Goal: Information Seeking & Learning: Learn about a topic

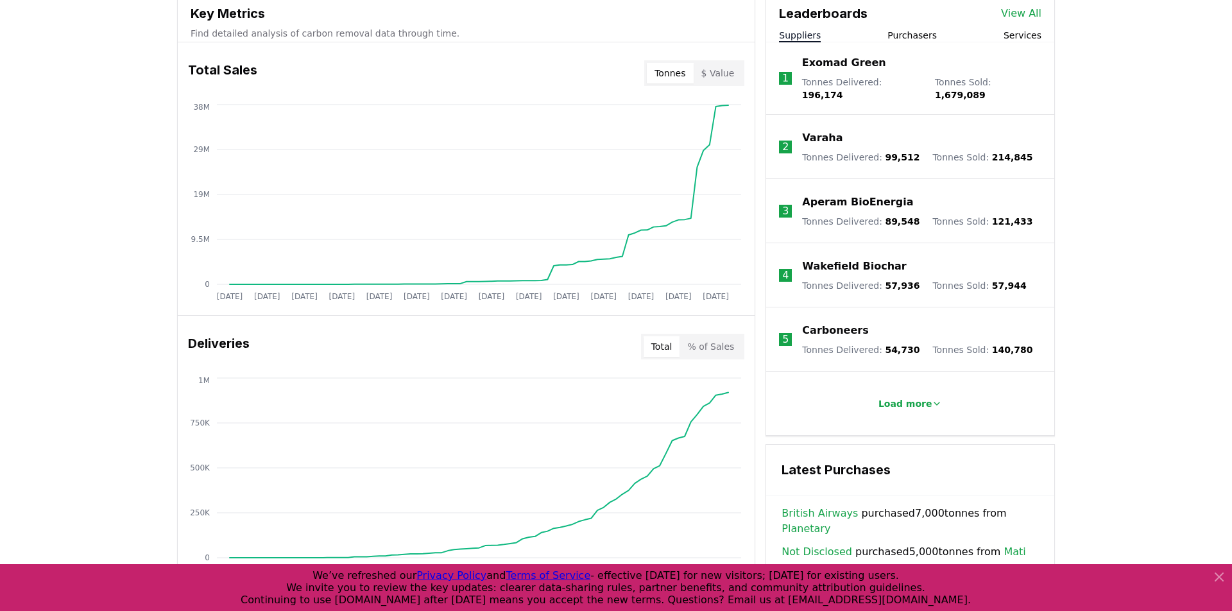
scroll to position [441, 0]
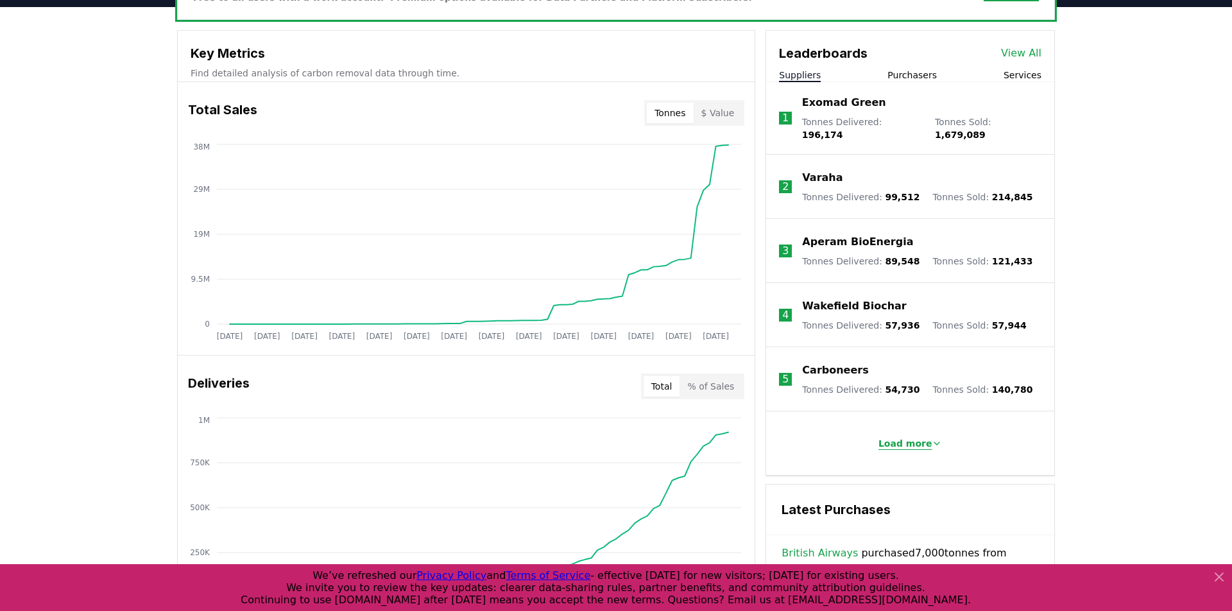
click at [898, 437] on p "Load more" at bounding box center [906, 443] width 54 height 13
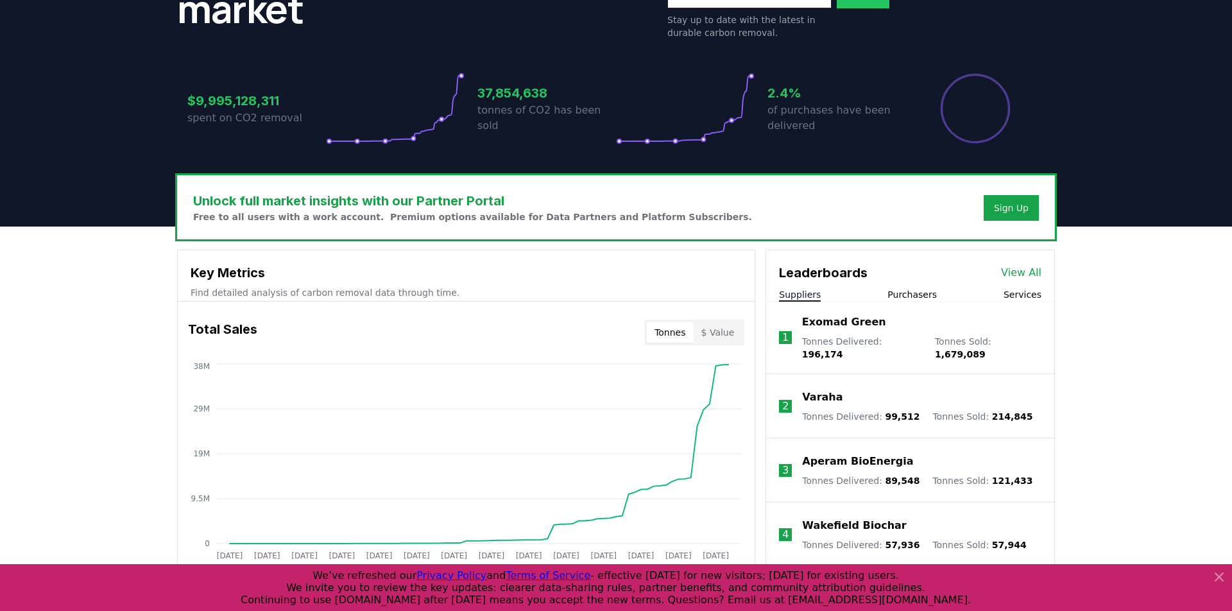
scroll to position [110, 0]
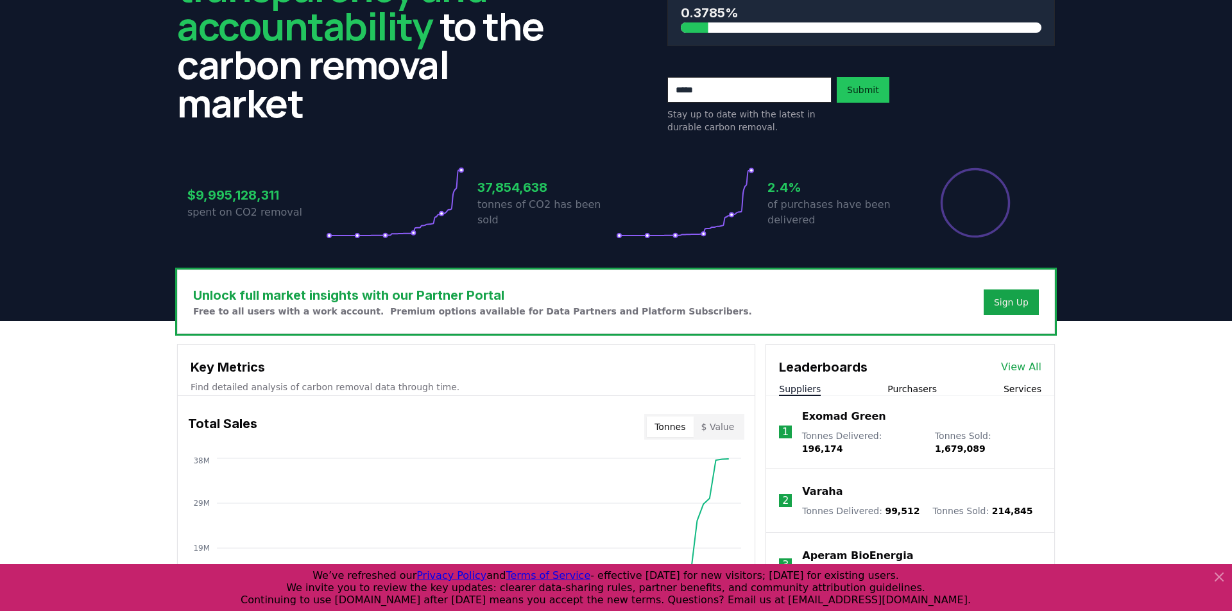
click at [919, 382] on button "Purchasers" at bounding box center [912, 388] width 49 height 13
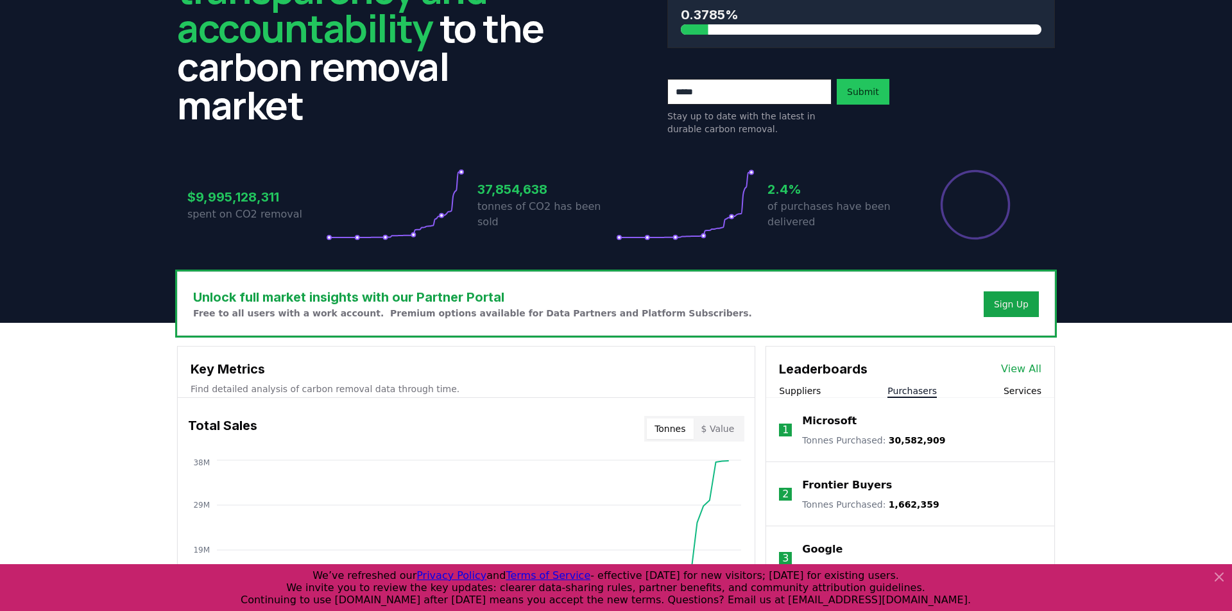
scroll to position [166, 0]
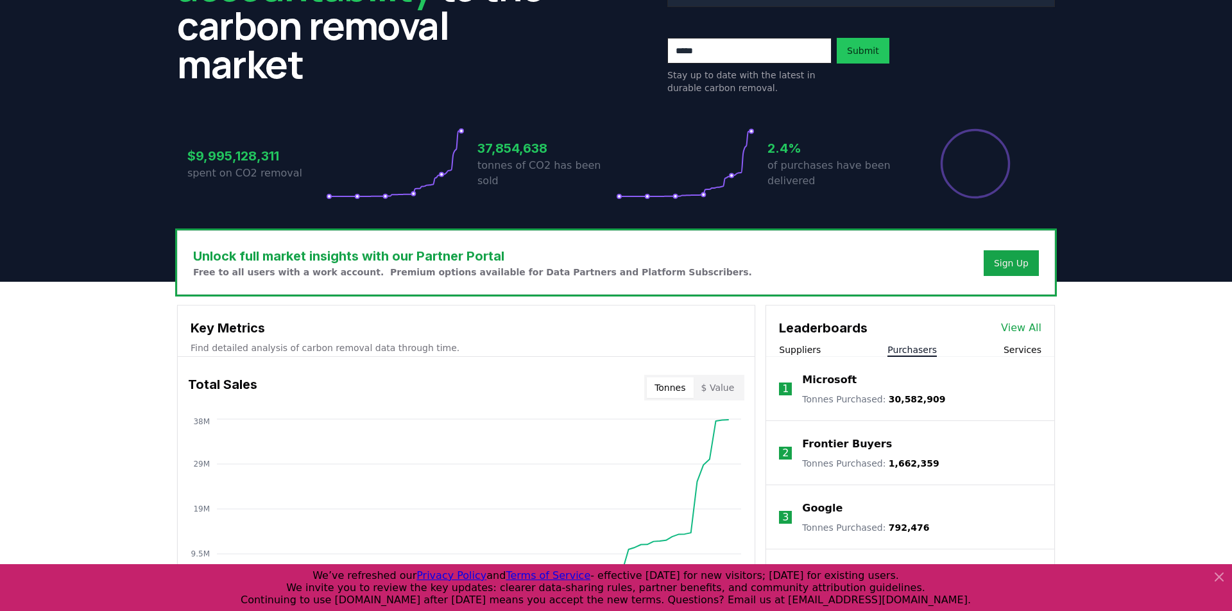
click at [1027, 353] on button "Services" at bounding box center [1023, 349] width 38 height 13
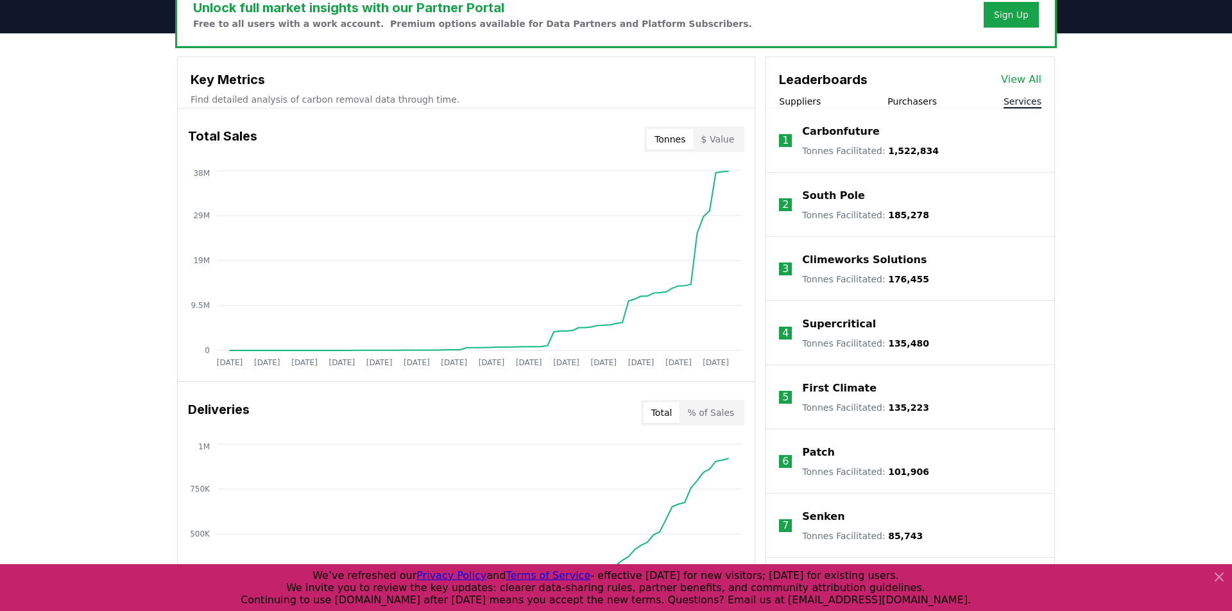
scroll to position [485, 0]
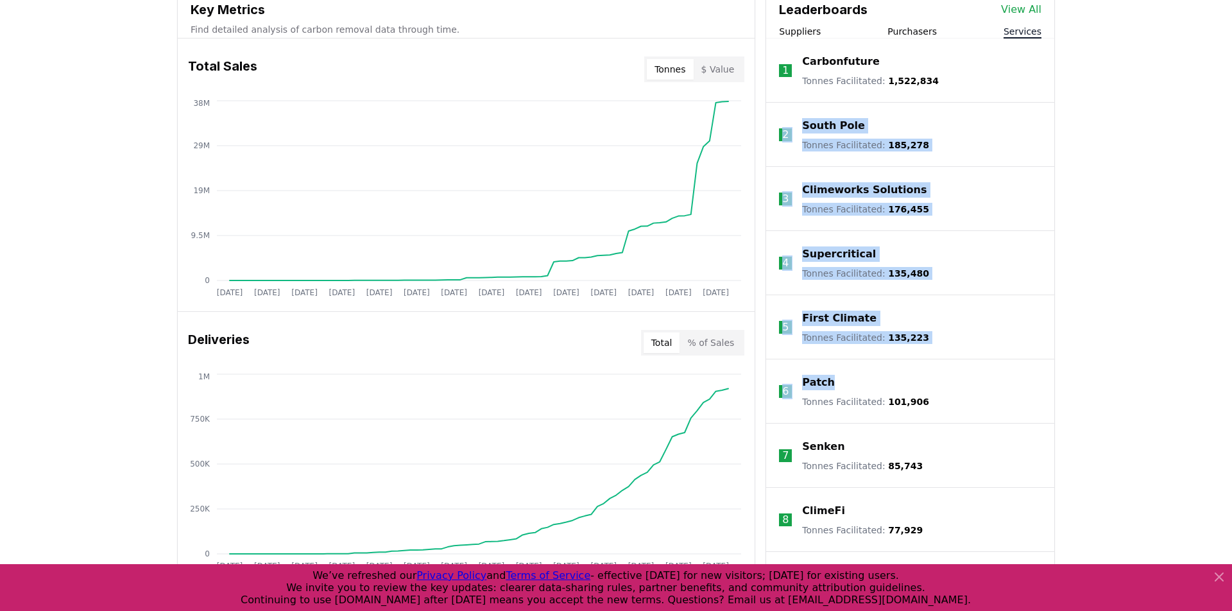
drag, startPoint x: 881, startPoint y: 388, endPoint x: 800, endPoint y: 90, distance: 307.9
click at [800, 90] on ol "1 Carbonfuture Tonnes Facilitated : 1,522,834 2 South Pole Tonnes Facilitated :…" at bounding box center [910, 360] width 288 height 642
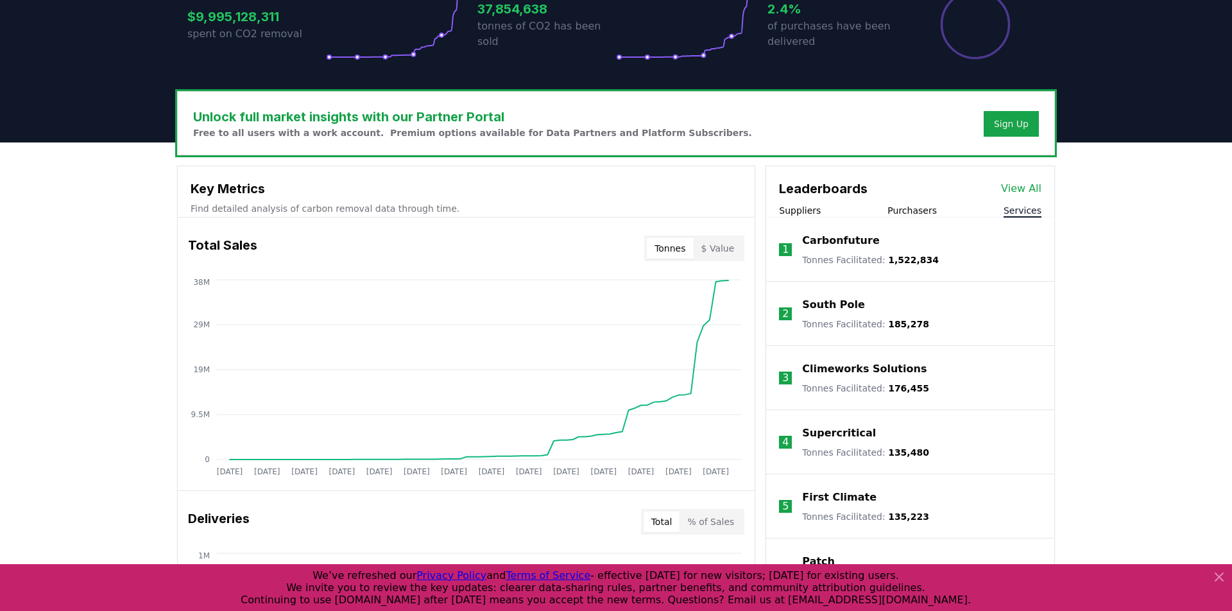
scroll to position [258, 0]
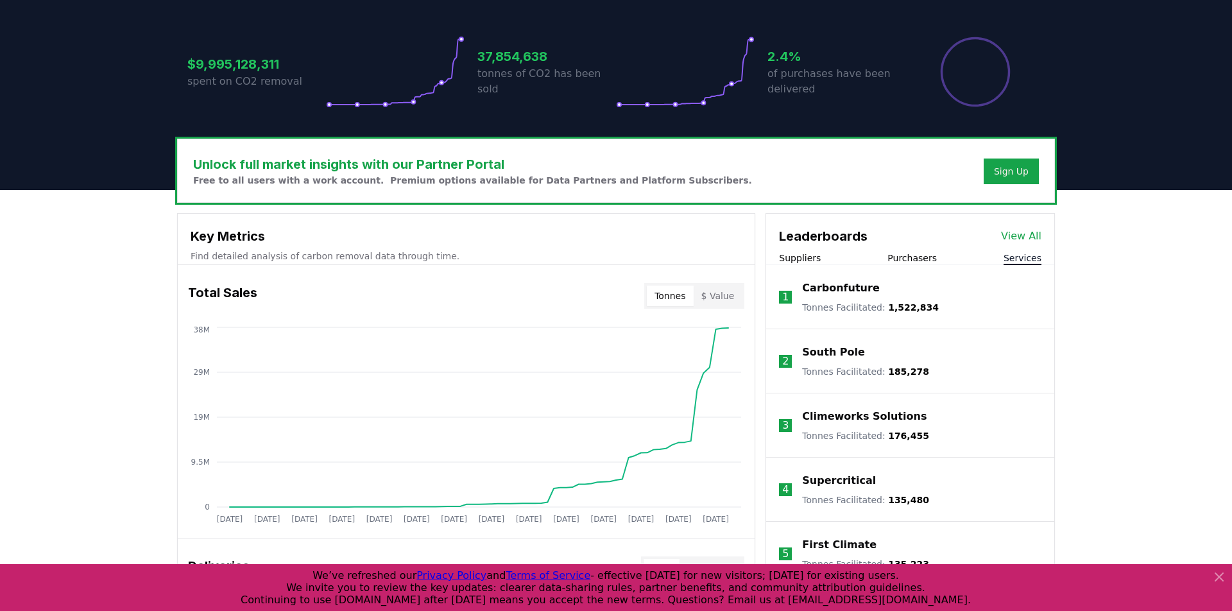
click at [821, 252] on div "Suppliers Purchasers Services" at bounding box center [910, 258] width 288 height 13
click at [811, 245] on h3 "Leaderboards" at bounding box center [823, 236] width 89 height 19
click at [810, 251] on div "Leaderboards View All Suppliers Purchasers Services" at bounding box center [910, 239] width 288 height 51
click at [810, 260] on button "Suppliers" at bounding box center [800, 258] width 42 height 13
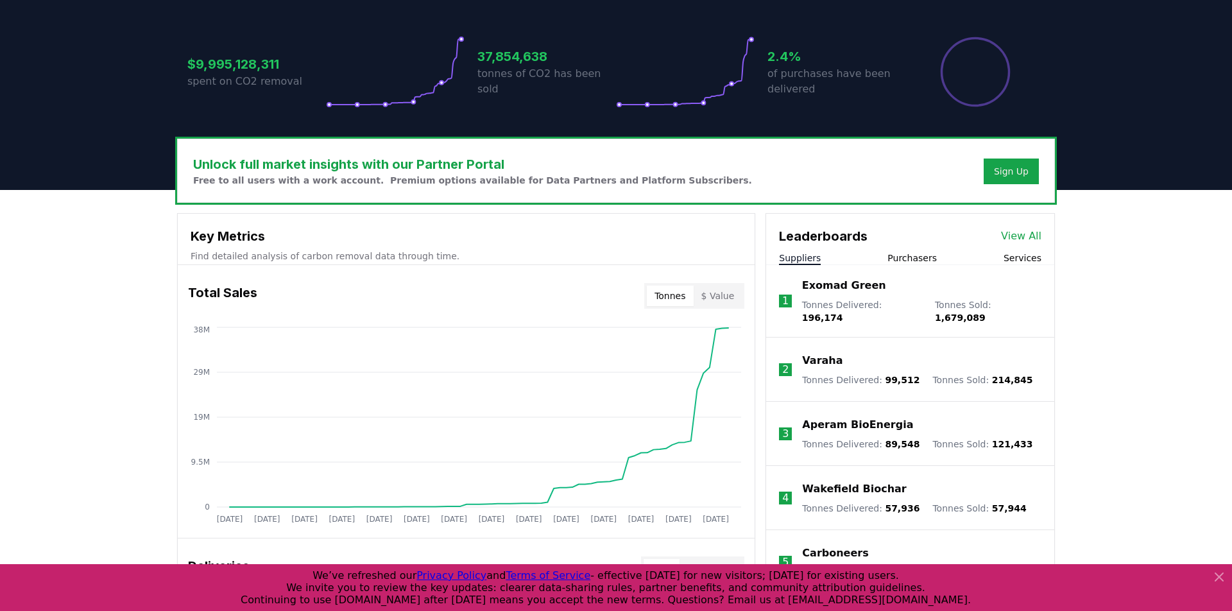
click at [817, 265] on li "1 Exomad Green Tonnes Delivered : 196,174 Tonnes Sold : 1,679,089" at bounding box center [910, 301] width 288 height 73
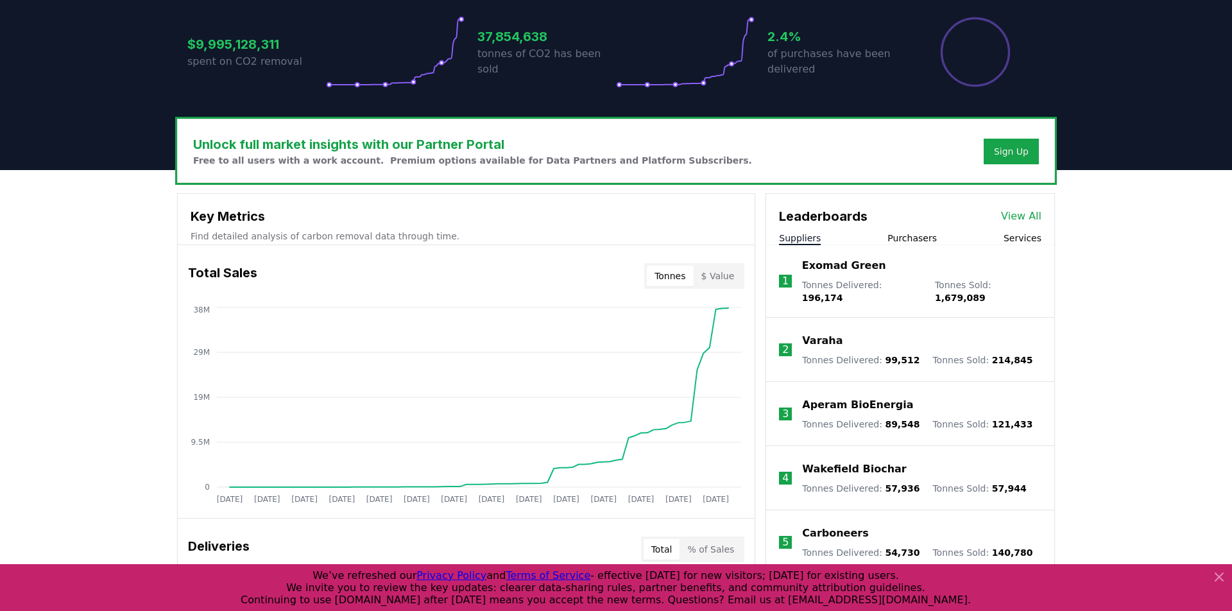
scroll to position [264, 0]
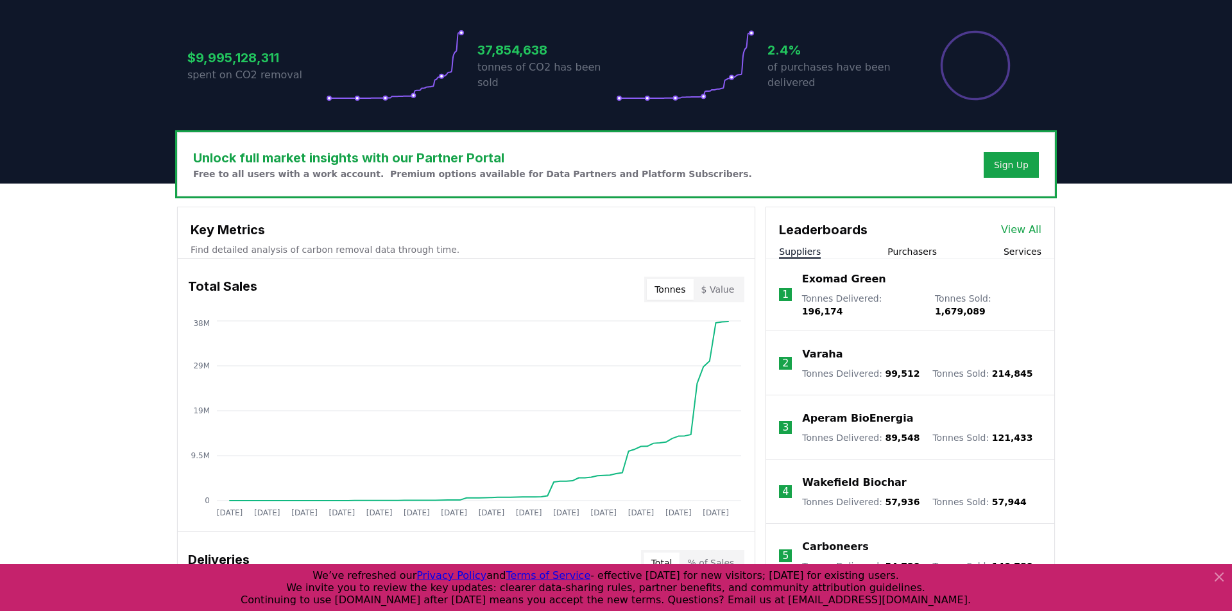
click at [1038, 236] on link "View All" at bounding box center [1021, 229] width 40 height 15
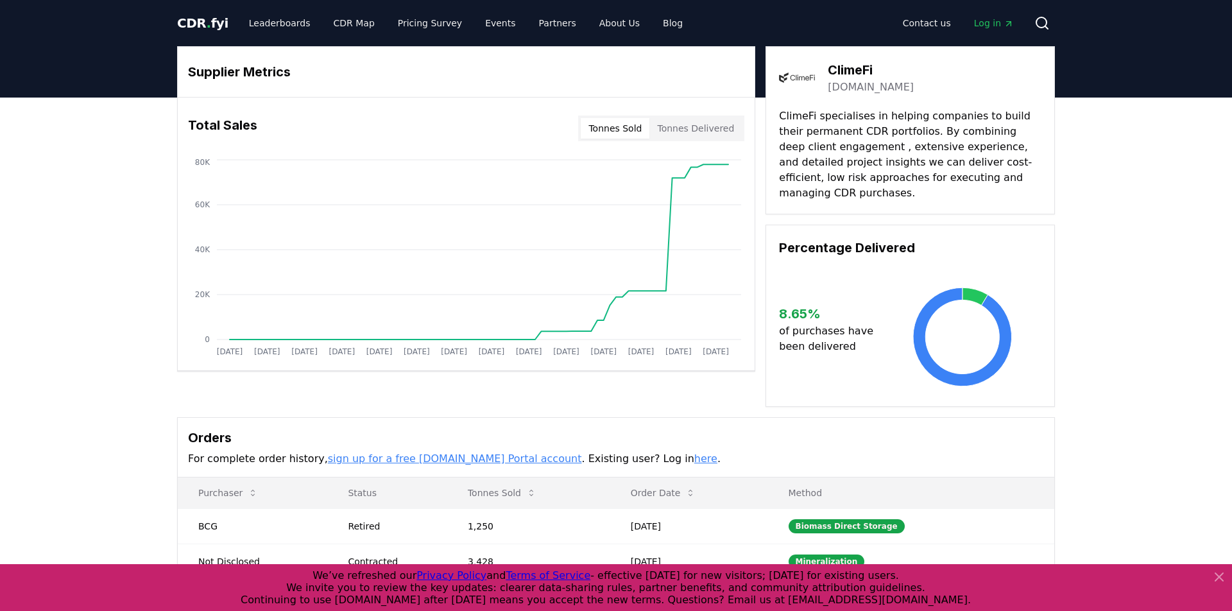
click at [857, 71] on h3 "ClimeFi" at bounding box center [871, 69] width 86 height 19
click at [857, 94] on link "climefi.com" at bounding box center [871, 87] width 86 height 15
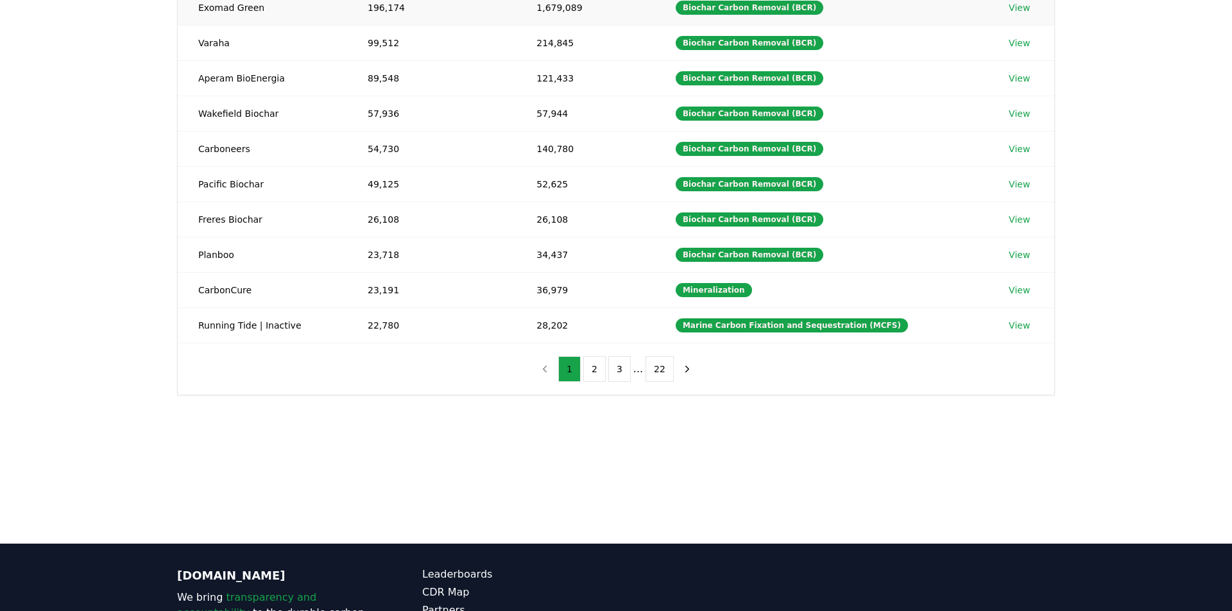
scroll to position [330, 0]
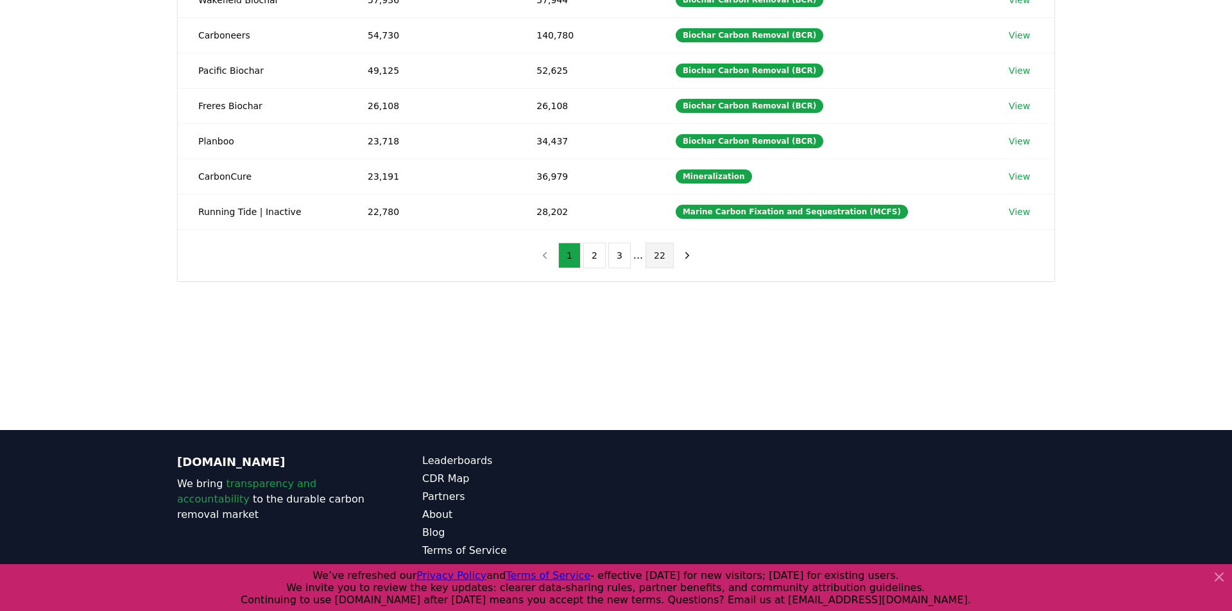
click at [662, 254] on button "22" at bounding box center [660, 256] width 28 height 26
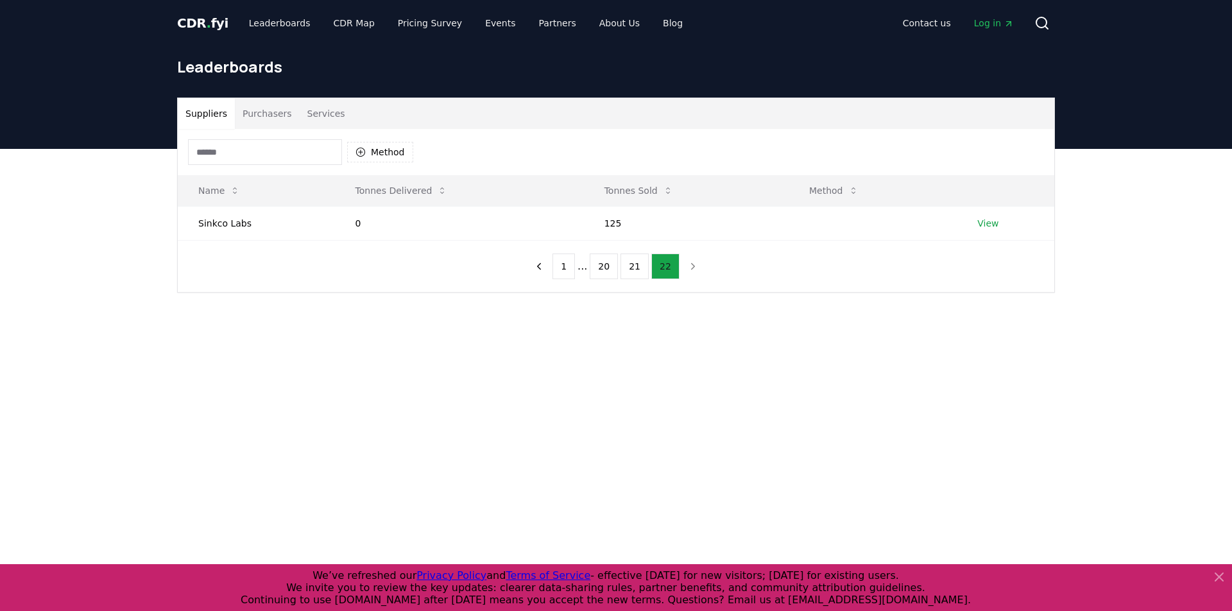
scroll to position [0, 0]
click at [633, 270] on button "21" at bounding box center [635, 266] width 28 height 26
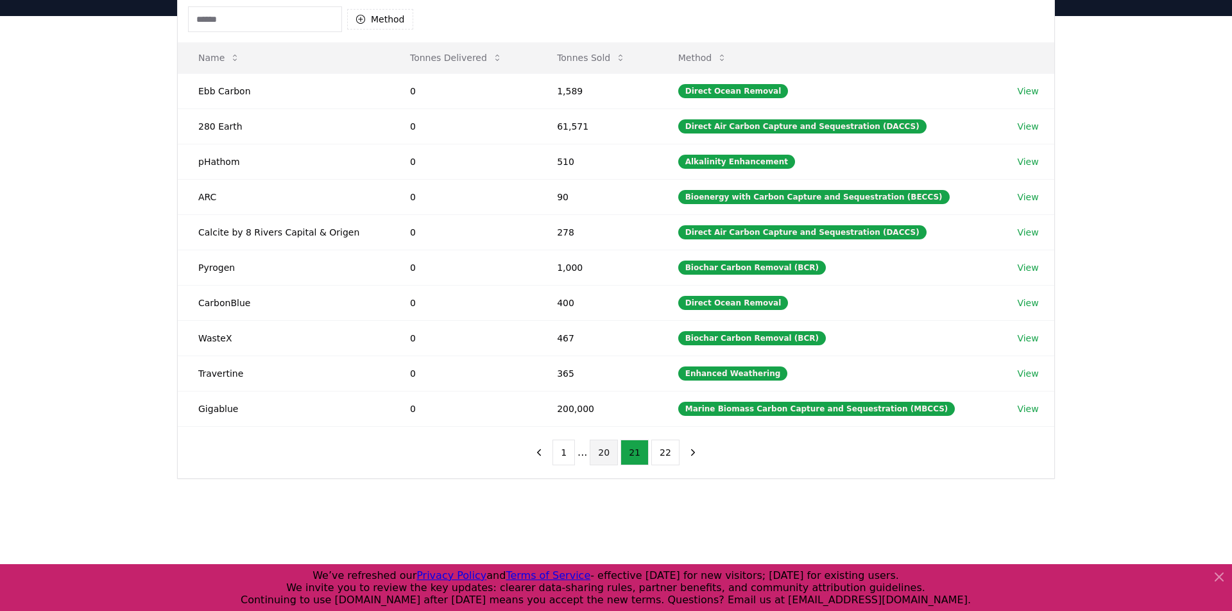
scroll to position [132, 0]
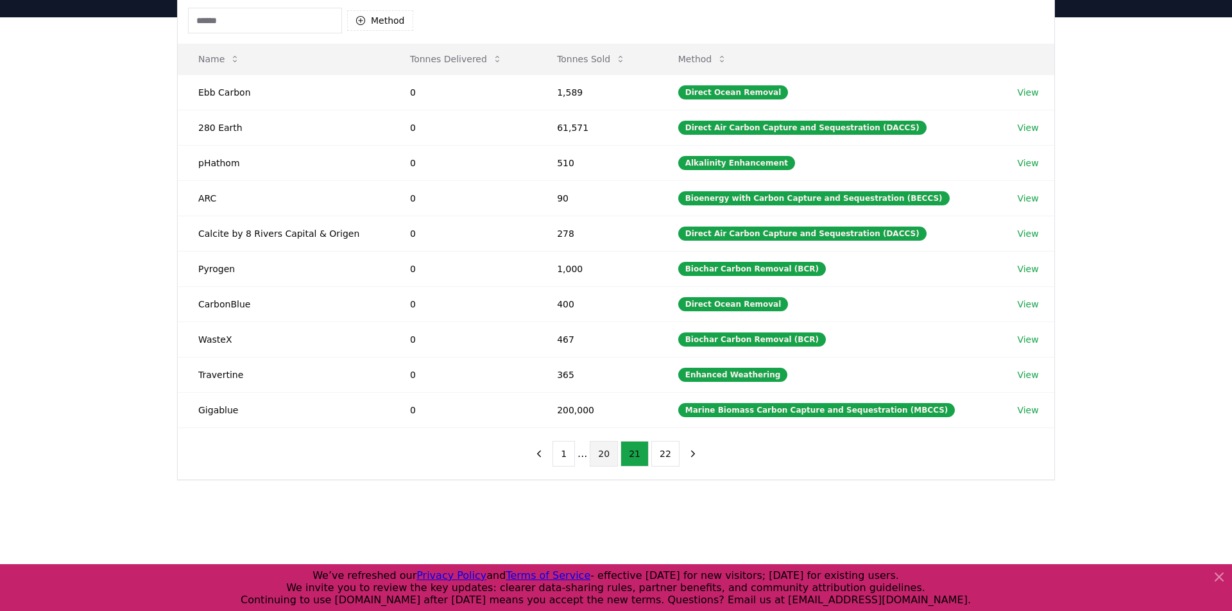
click at [605, 451] on button "20" at bounding box center [604, 454] width 28 height 26
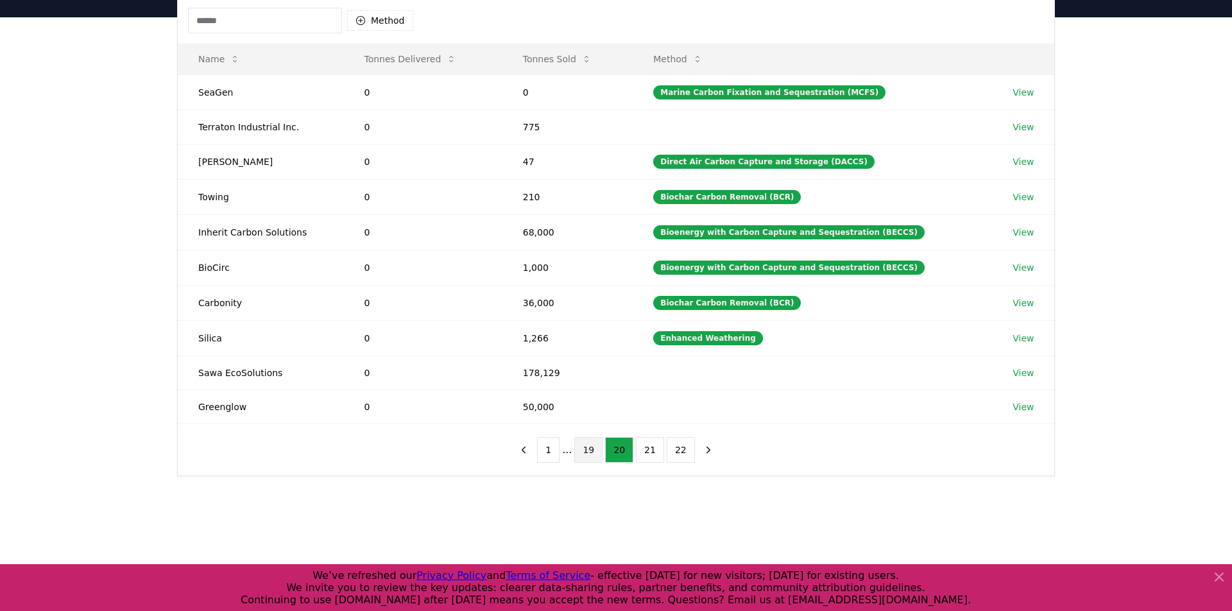
click at [597, 451] on button "19" at bounding box center [588, 450] width 28 height 26
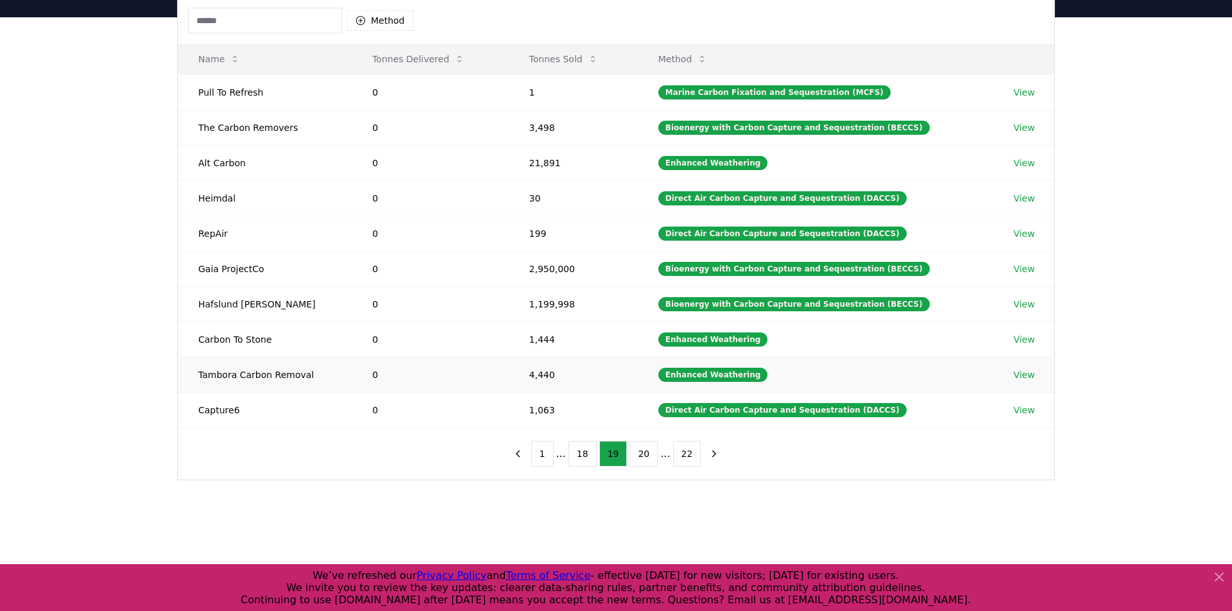
click at [269, 377] on td "Tambora Carbon Removal" at bounding box center [265, 374] width 174 height 35
click at [588, 462] on button "18" at bounding box center [583, 454] width 28 height 26
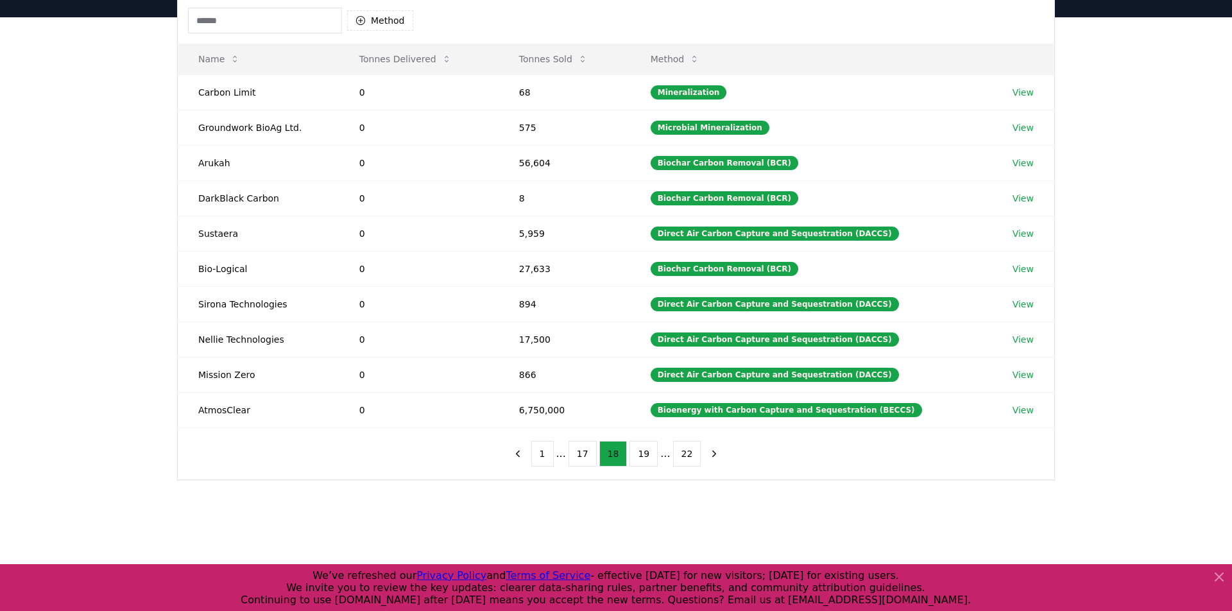
click at [588, 462] on button "17" at bounding box center [583, 454] width 28 height 26
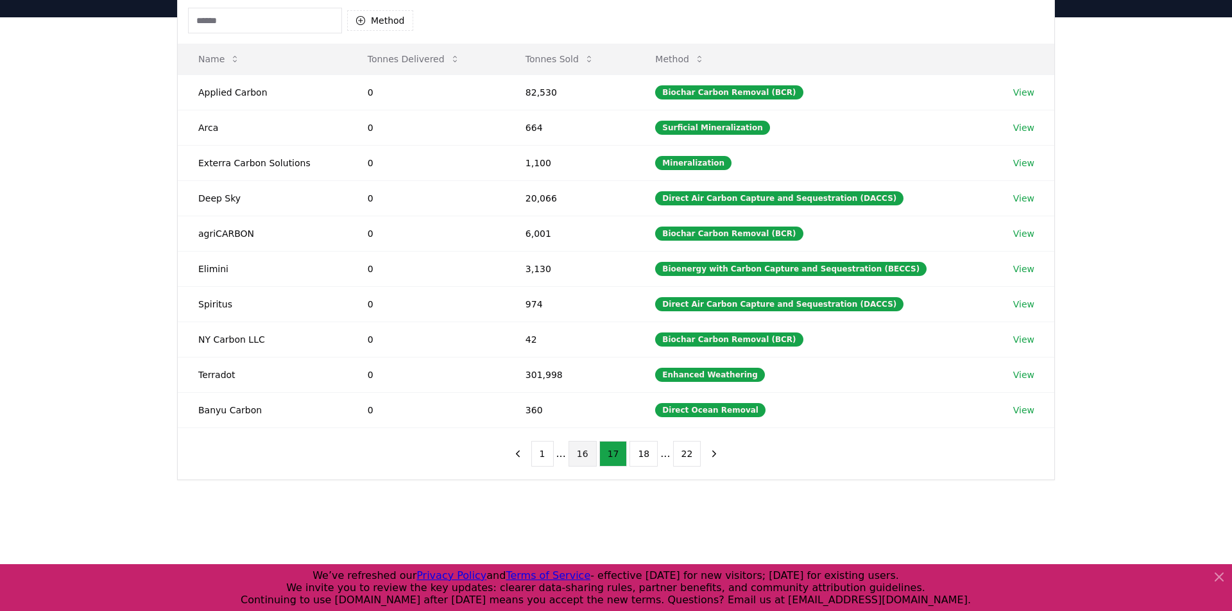
click at [588, 463] on button "16" at bounding box center [583, 454] width 28 height 26
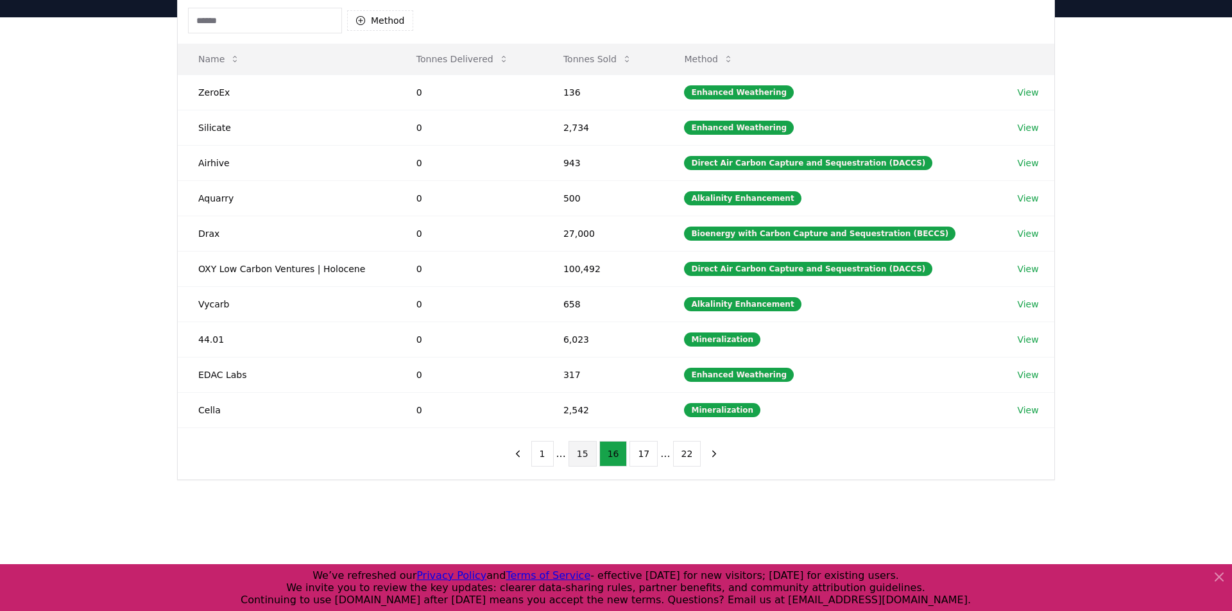
click at [587, 456] on button "15" at bounding box center [583, 454] width 28 height 26
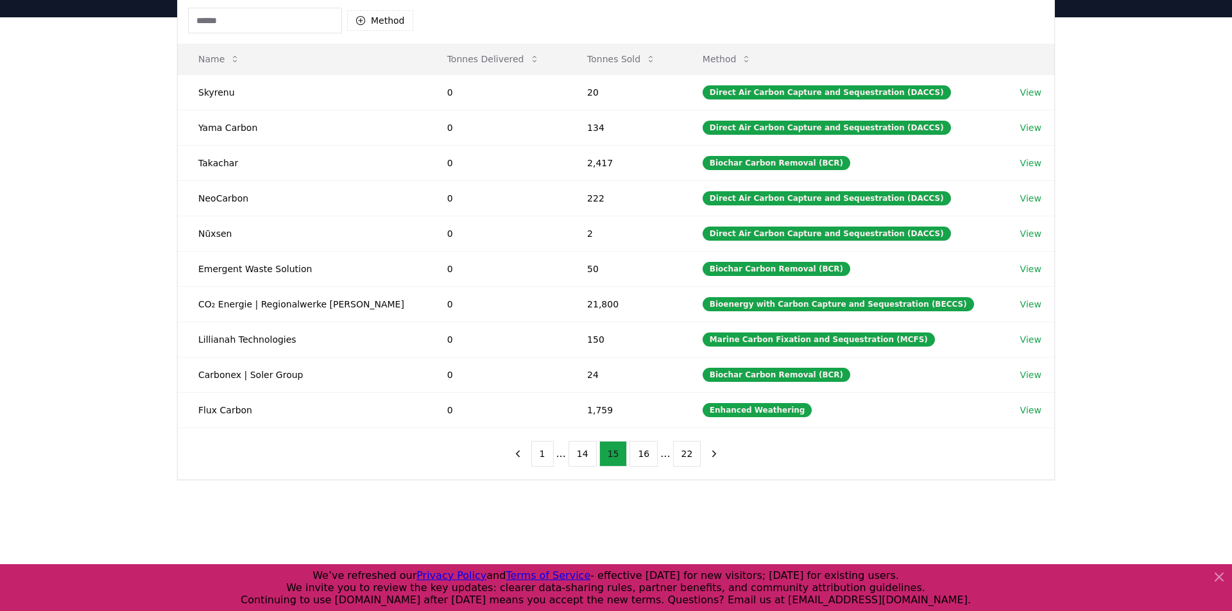
click at [587, 456] on button "14" at bounding box center [583, 454] width 28 height 26
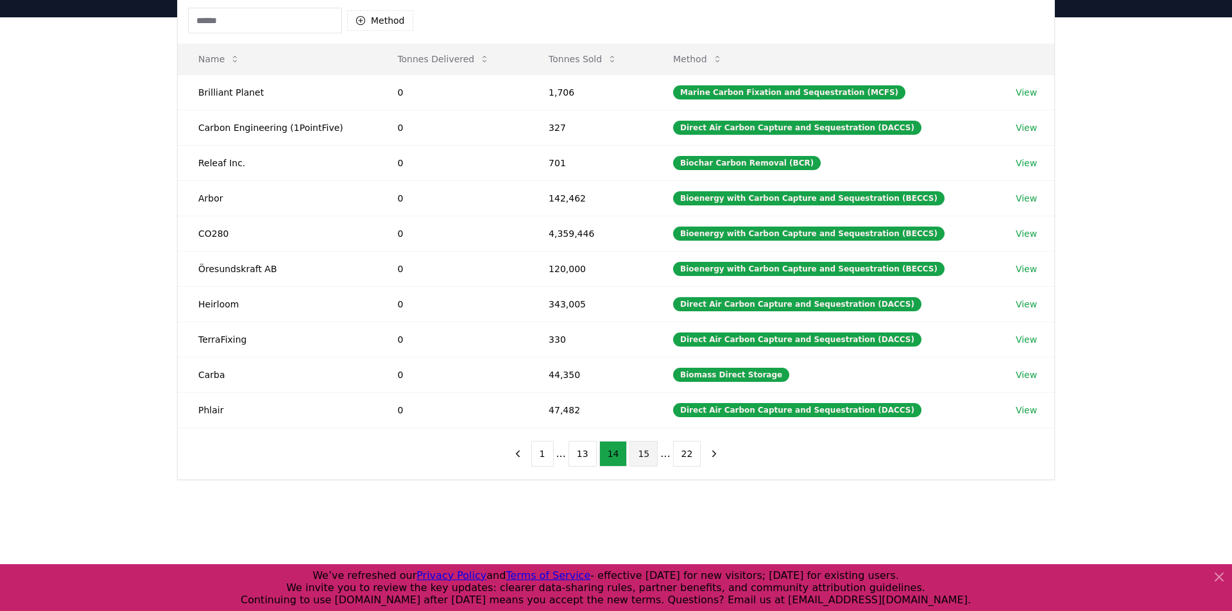
click at [587, 456] on button "13" at bounding box center [583, 454] width 28 height 26
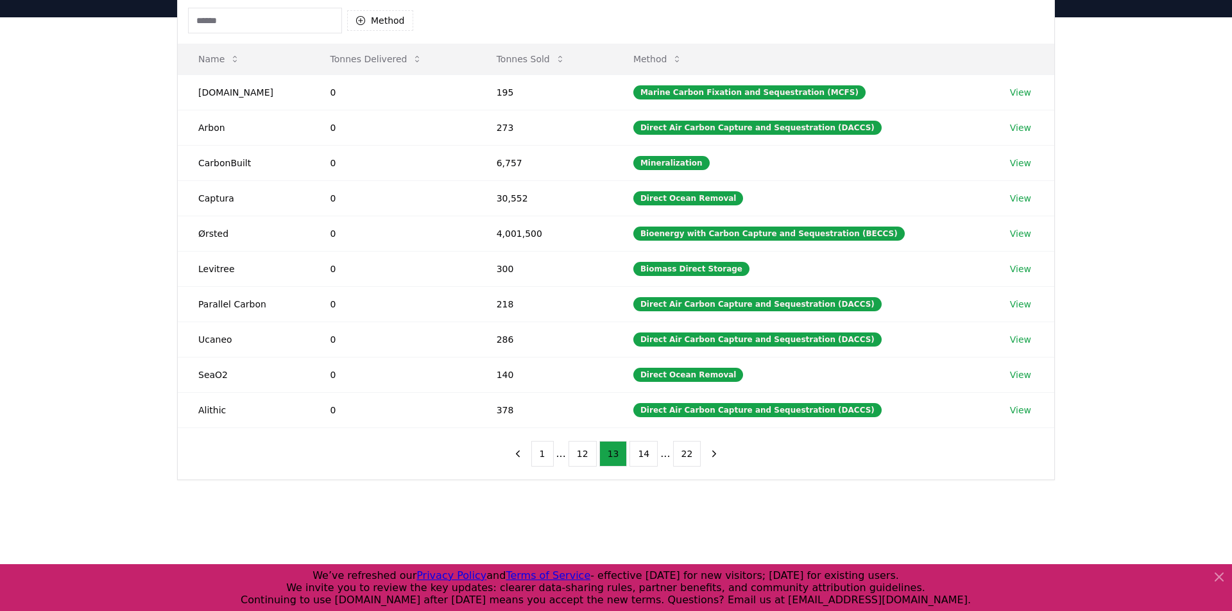
click at [587, 456] on button "12" at bounding box center [583, 454] width 28 height 26
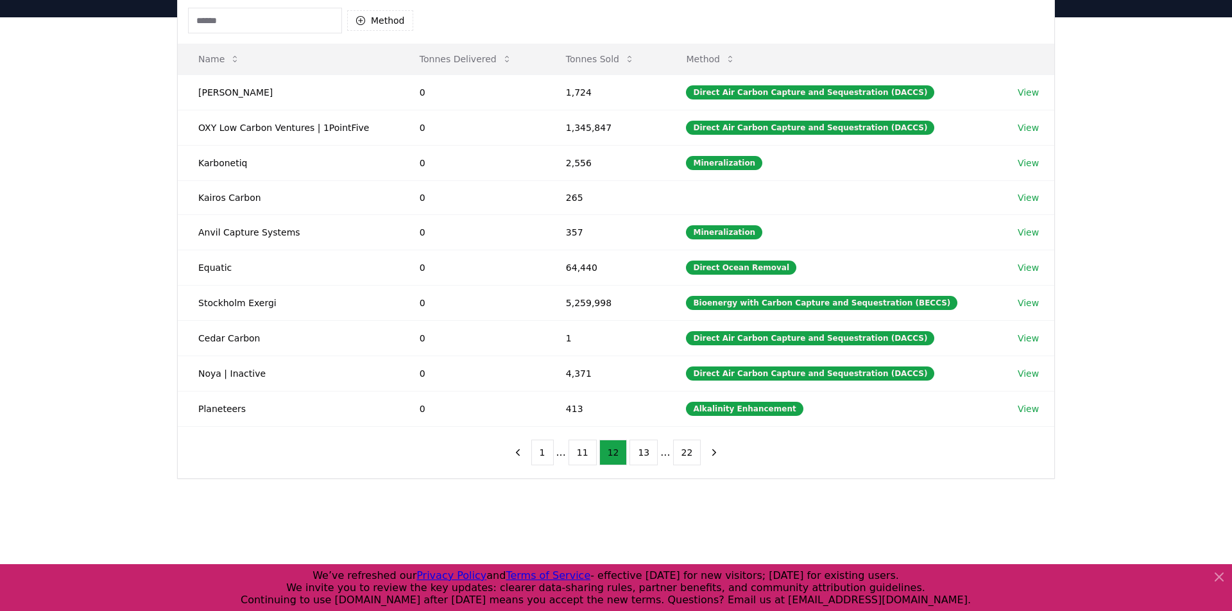
click at [587, 456] on button "11" at bounding box center [583, 453] width 28 height 26
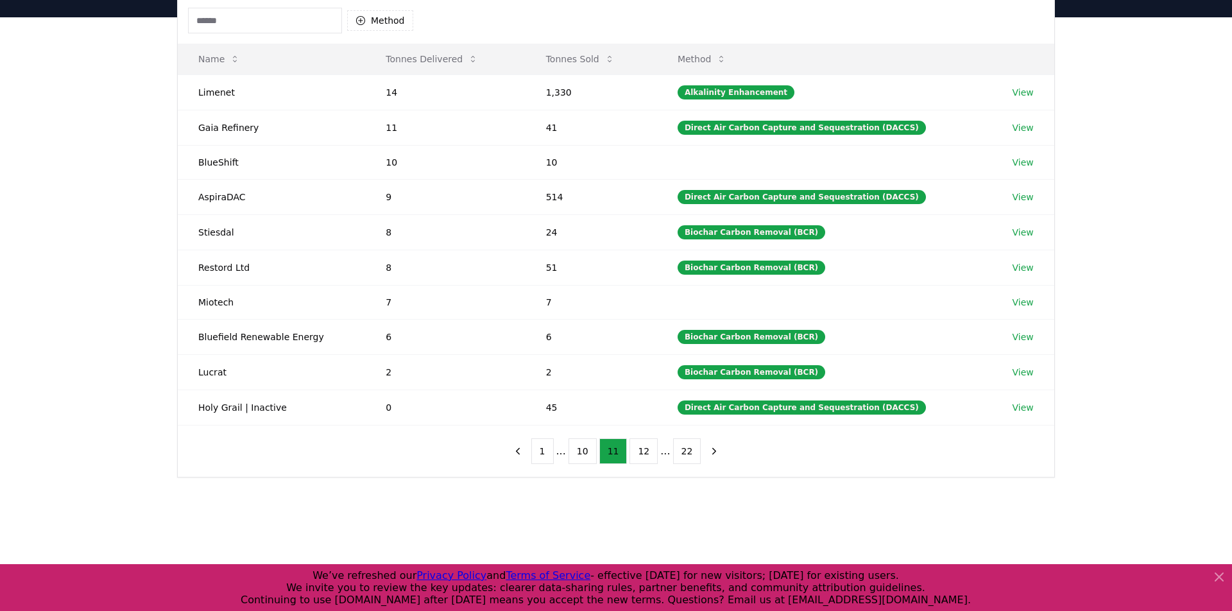
click at [587, 456] on button "10" at bounding box center [583, 451] width 28 height 26
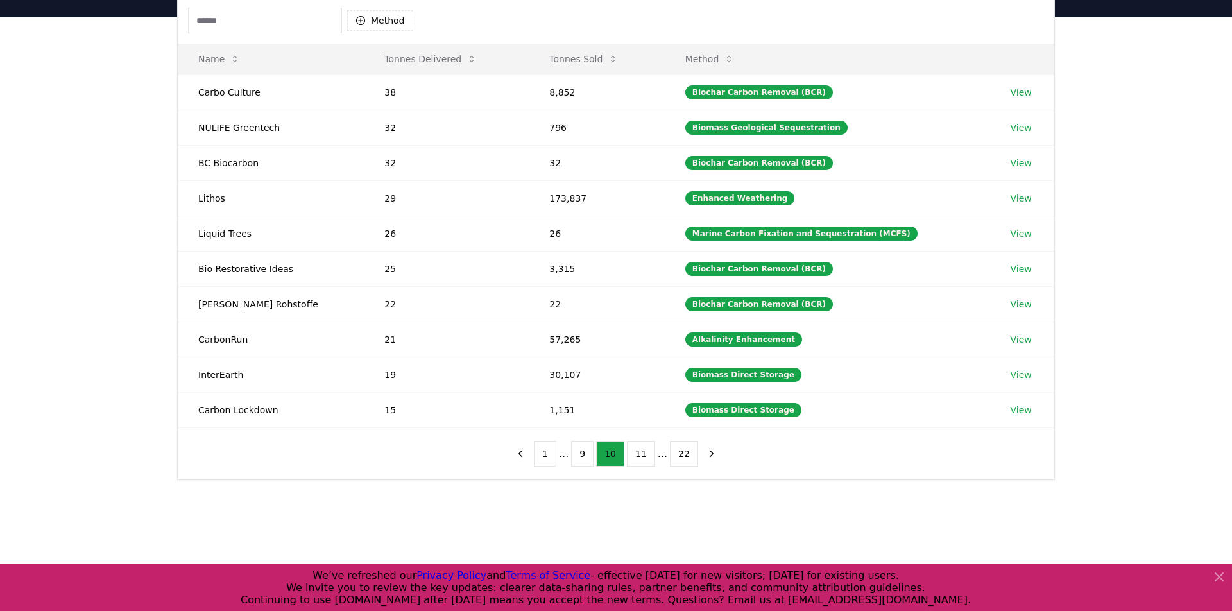
click at [587, 456] on button "9" at bounding box center [582, 454] width 22 height 26
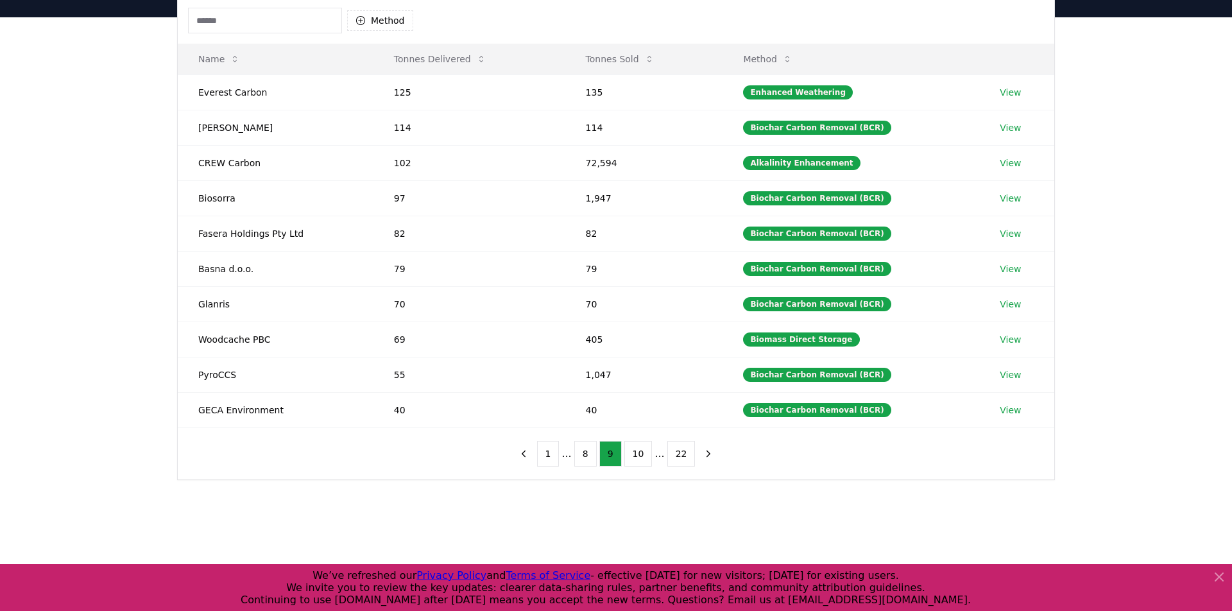
click at [587, 456] on button "8" at bounding box center [585, 454] width 22 height 26
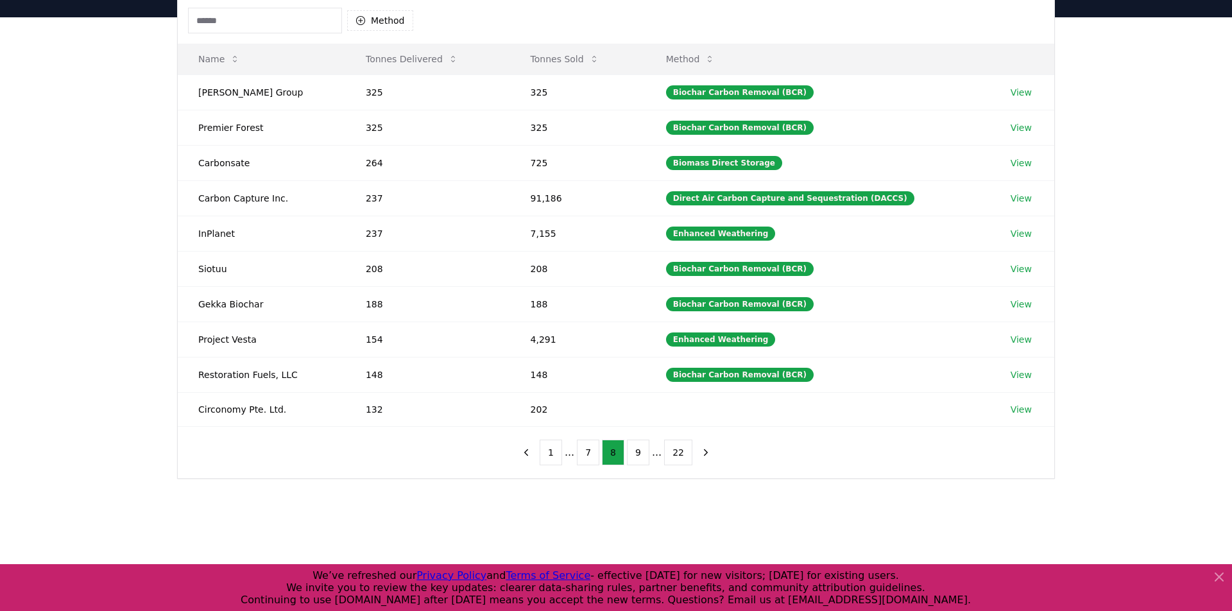
click at [587, 456] on button "7" at bounding box center [588, 453] width 22 height 26
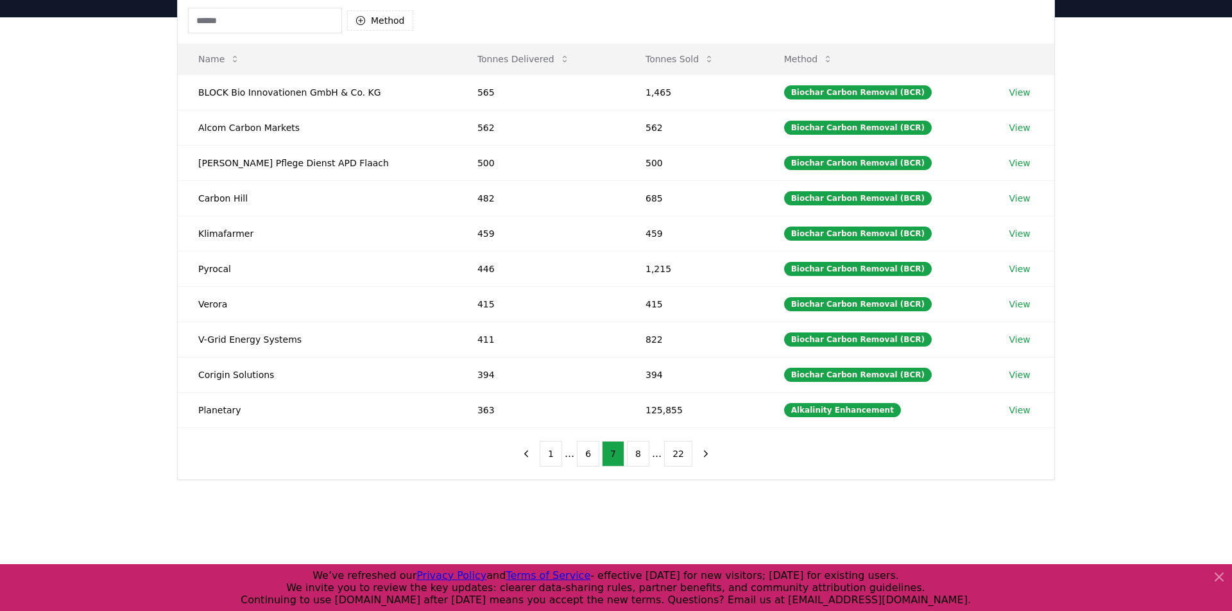
click at [587, 456] on button "6" at bounding box center [588, 454] width 22 height 26
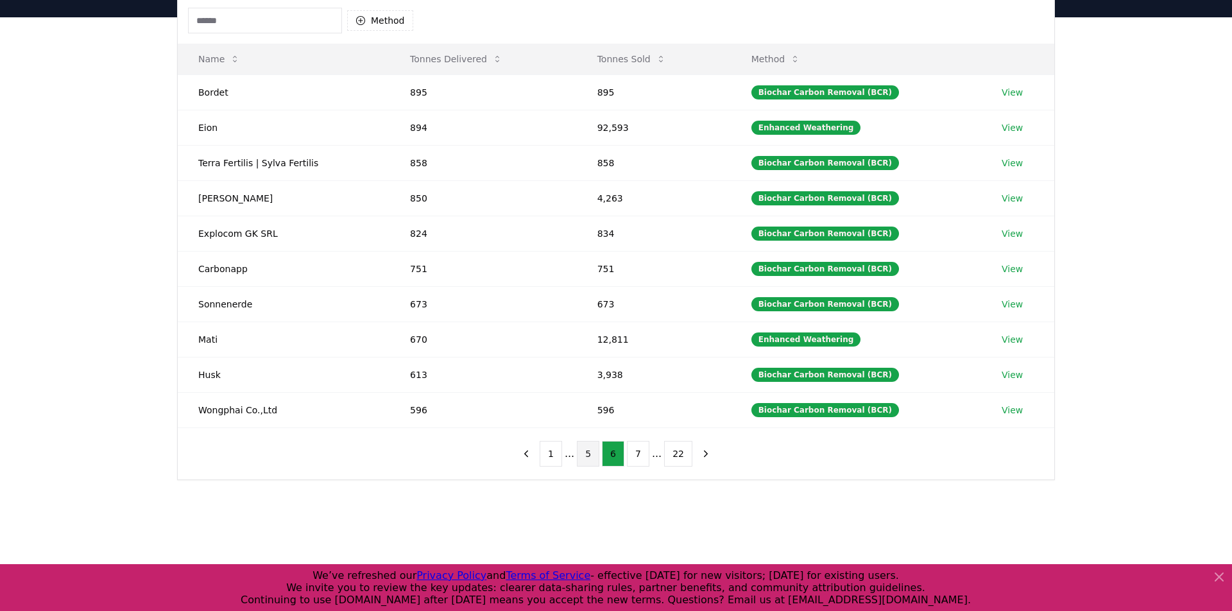
click at [587, 456] on button "5" at bounding box center [588, 454] width 22 height 26
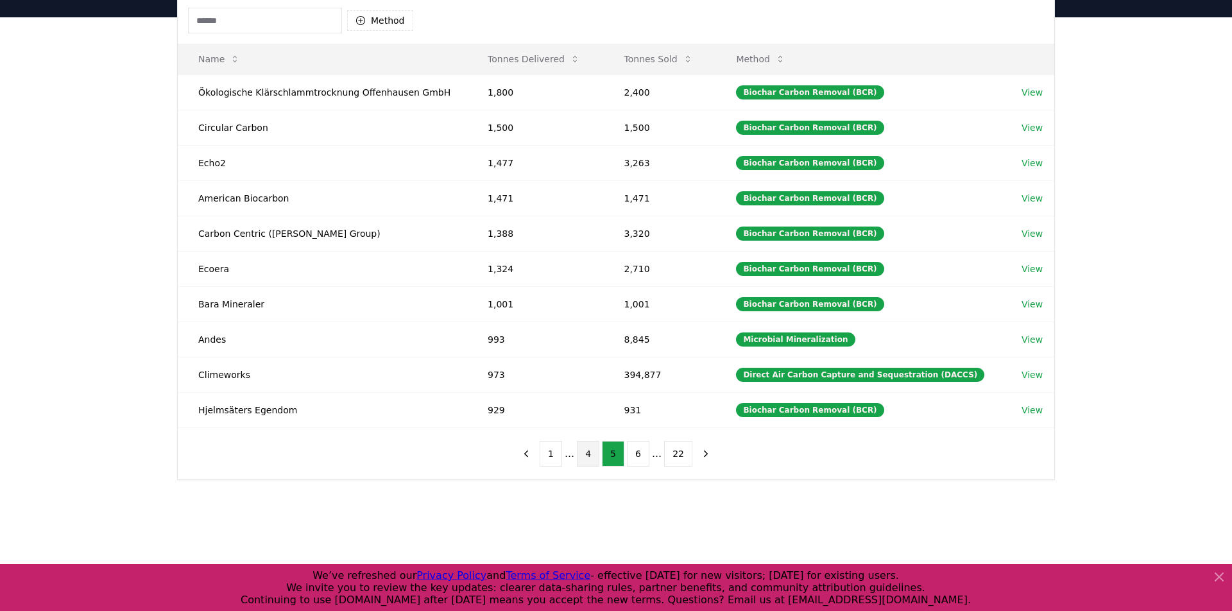
click at [587, 456] on button "4" at bounding box center [588, 454] width 22 height 26
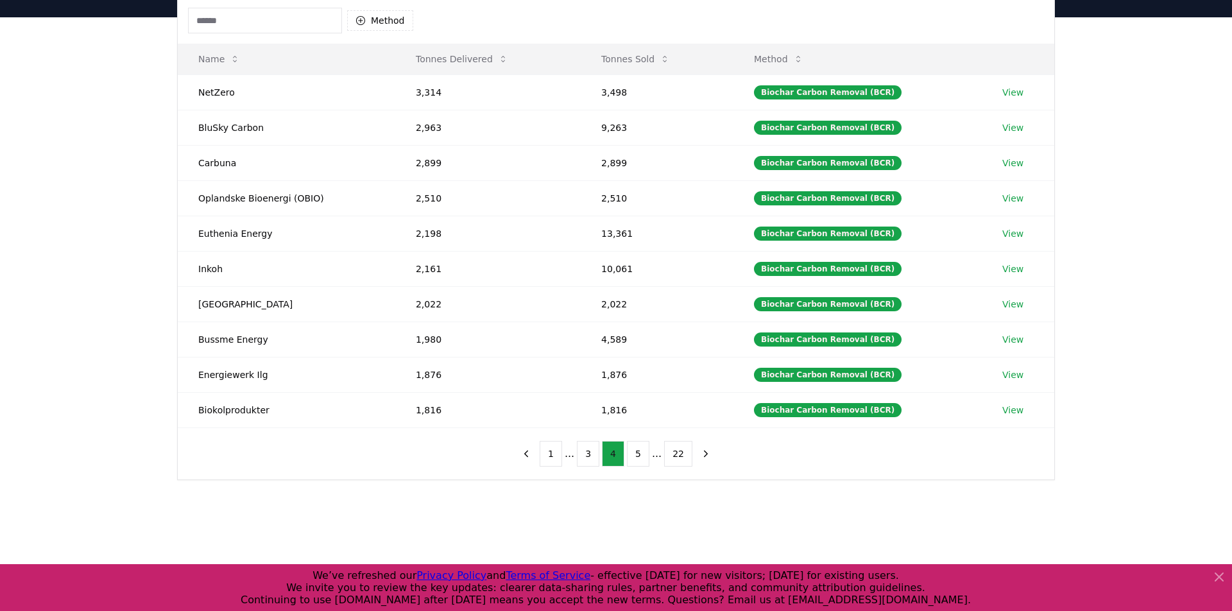
click at [587, 456] on button "3" at bounding box center [588, 454] width 22 height 26
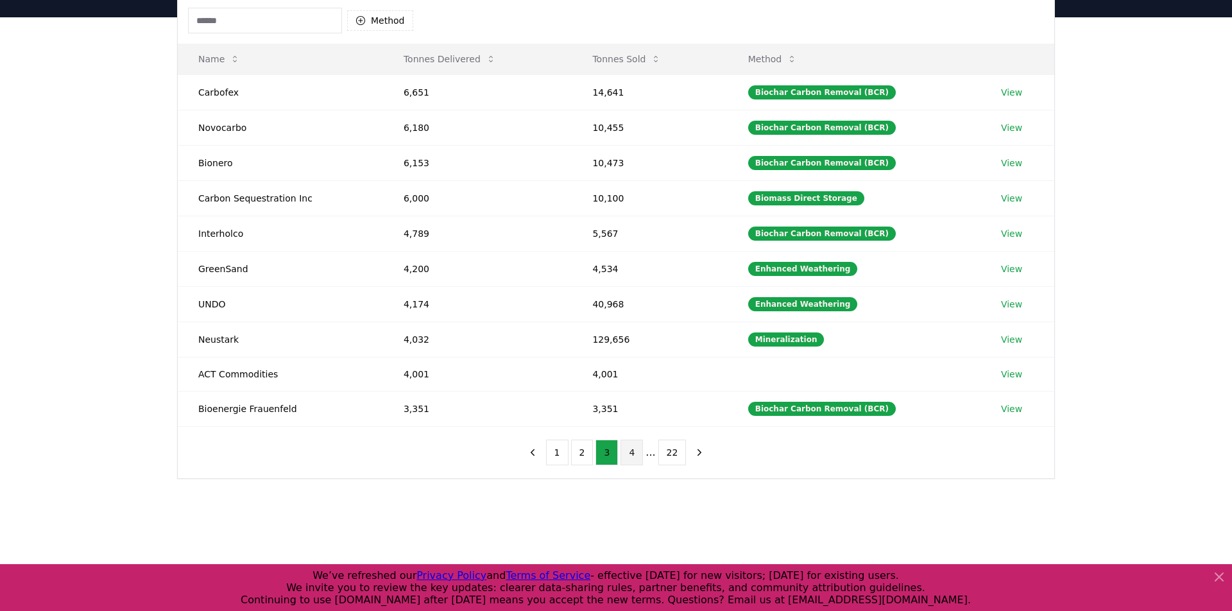
click at [587, 456] on button "2" at bounding box center [582, 453] width 22 height 26
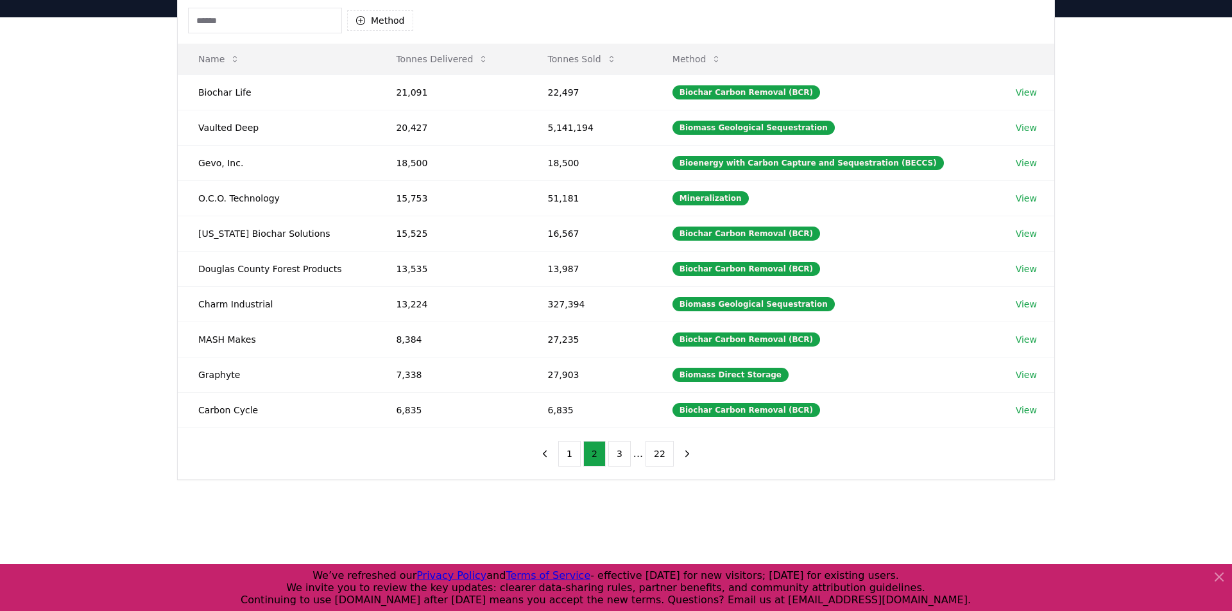
click at [587, 456] on button "2" at bounding box center [594, 454] width 22 height 26
click at [574, 454] on button "1" at bounding box center [569, 454] width 22 height 26
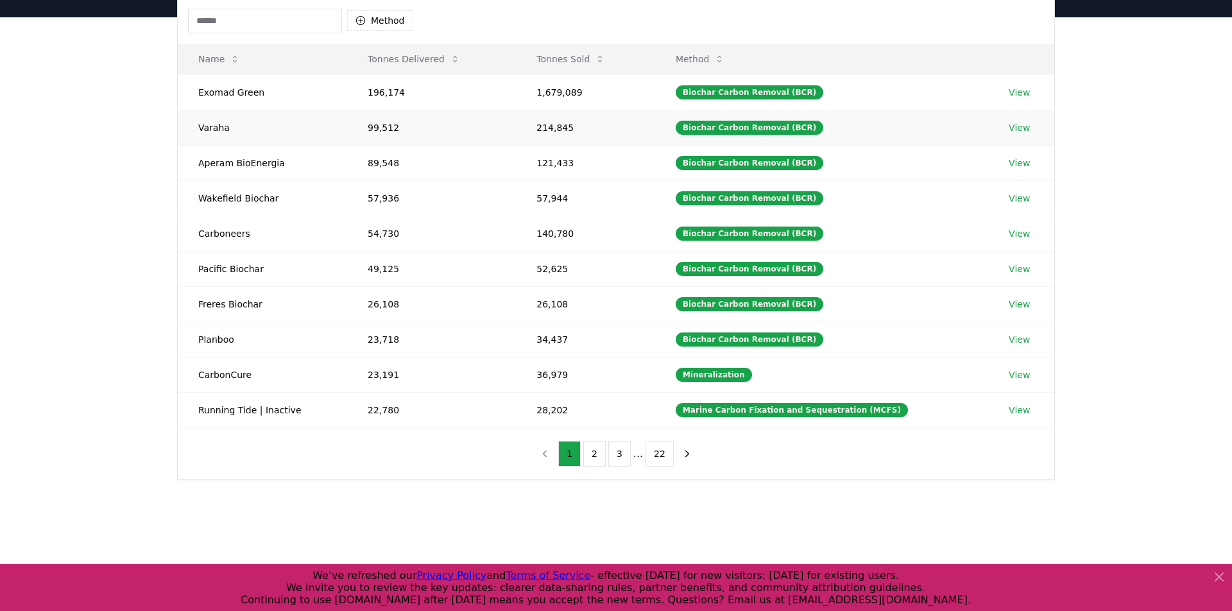
scroll to position [128, 0]
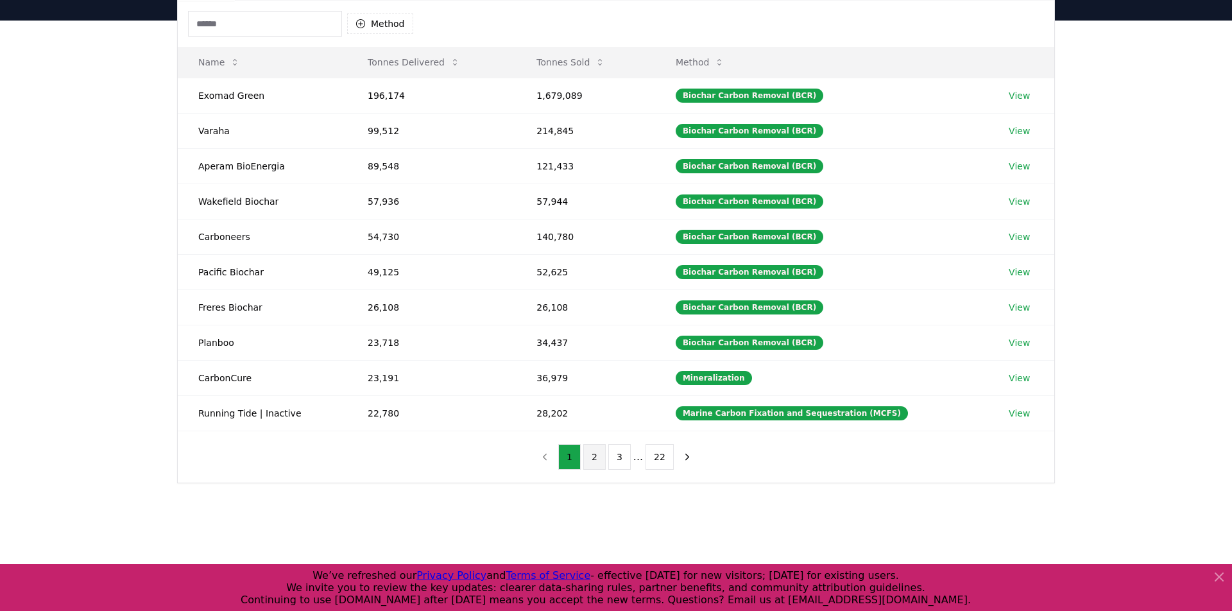
click at [594, 452] on button "2" at bounding box center [594, 457] width 22 height 26
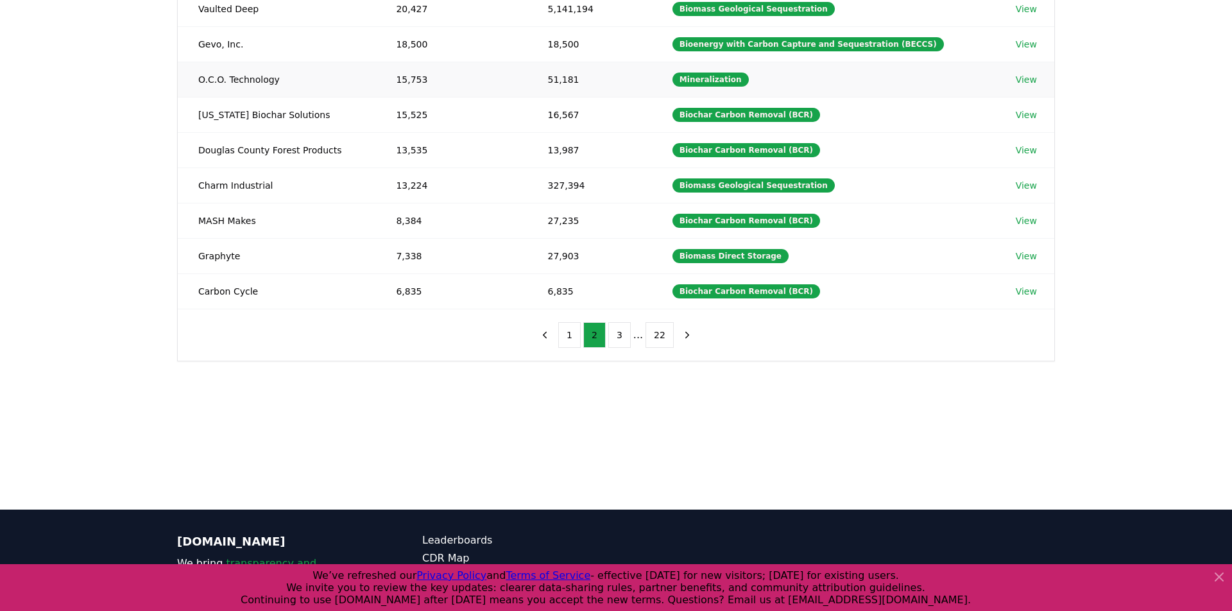
scroll to position [316, 0]
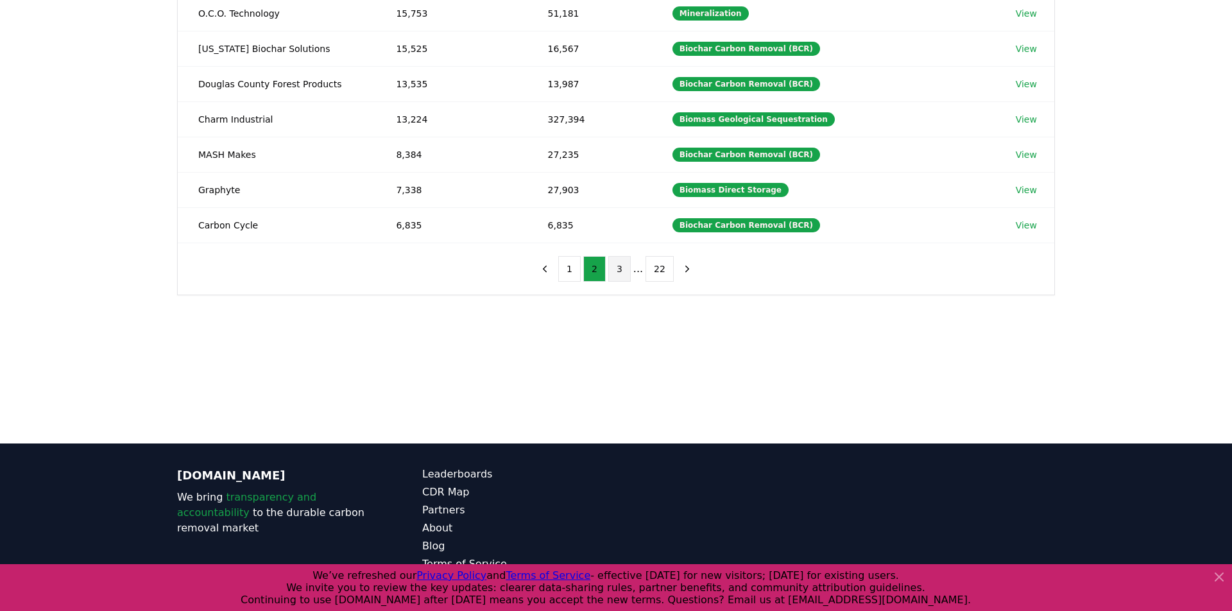
click at [608, 263] on button "3" at bounding box center [619, 269] width 22 height 26
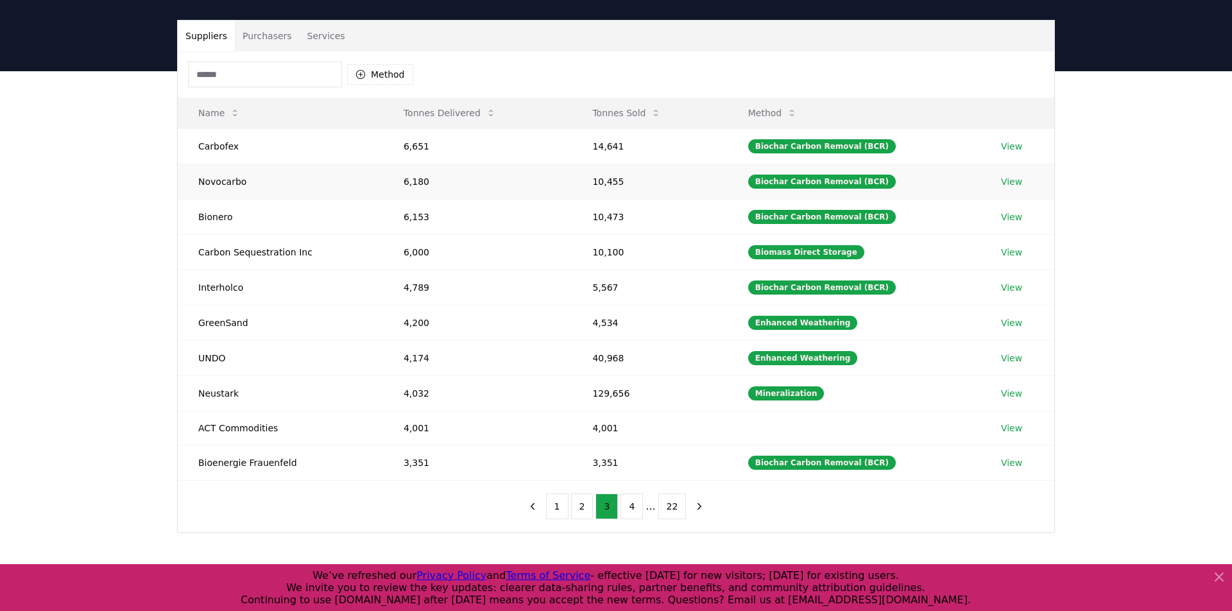
scroll to position [115, 0]
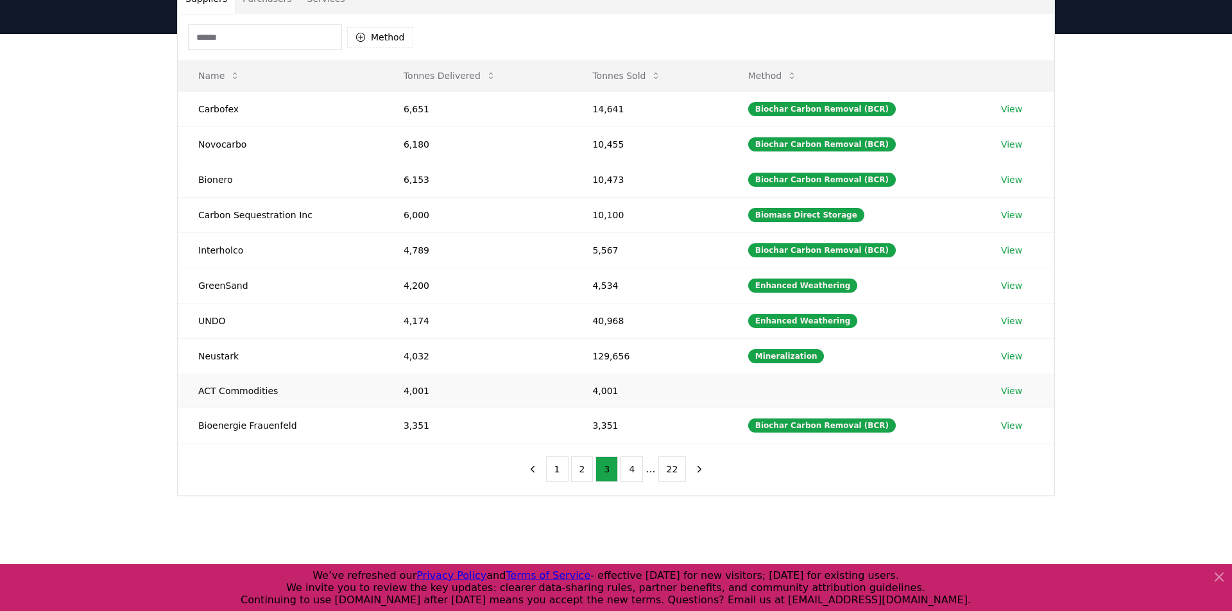
click at [243, 397] on td "ACT Commodities" at bounding box center [280, 391] width 205 height 34
click at [627, 474] on button "4" at bounding box center [632, 469] width 22 height 26
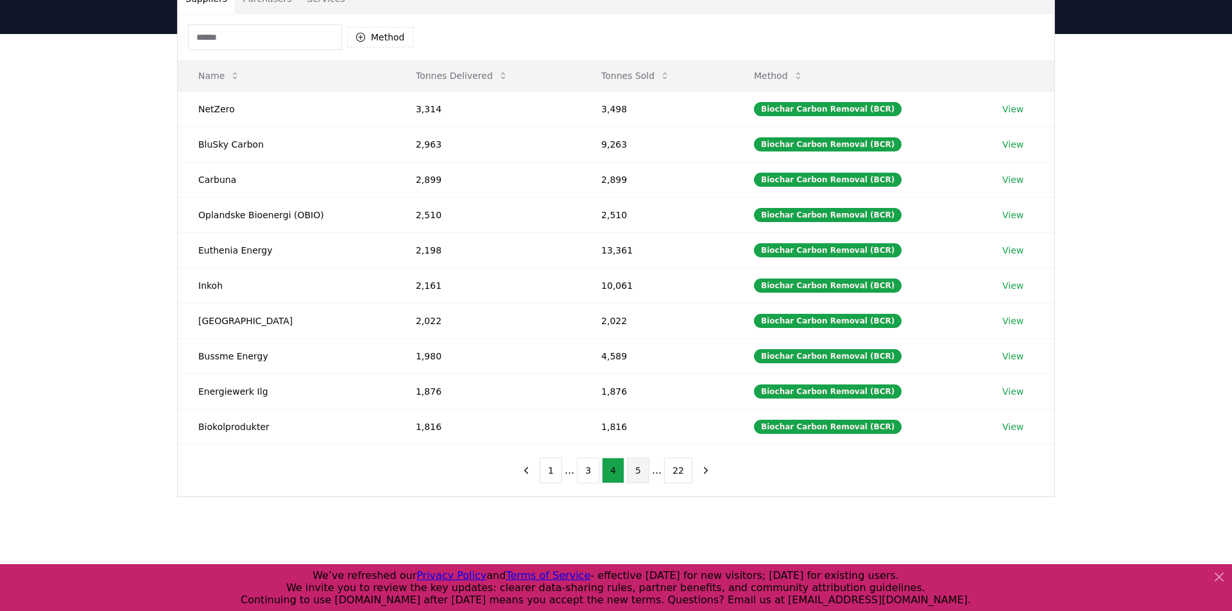
click at [648, 476] on button "5" at bounding box center [638, 471] width 22 height 26
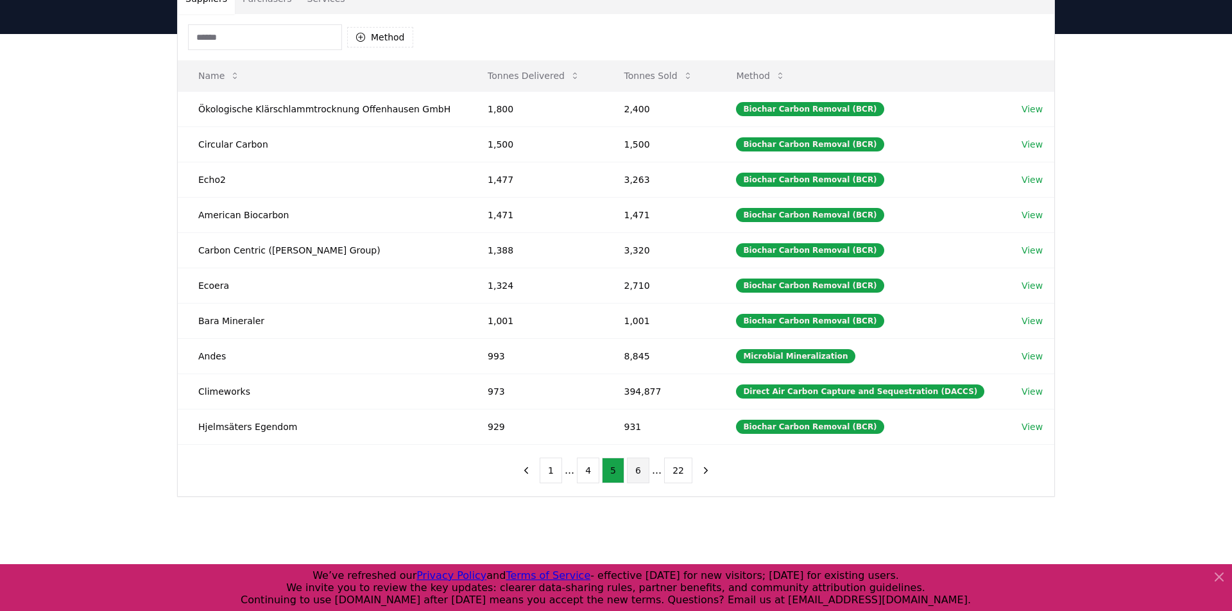
click at [644, 468] on button "6" at bounding box center [638, 471] width 22 height 26
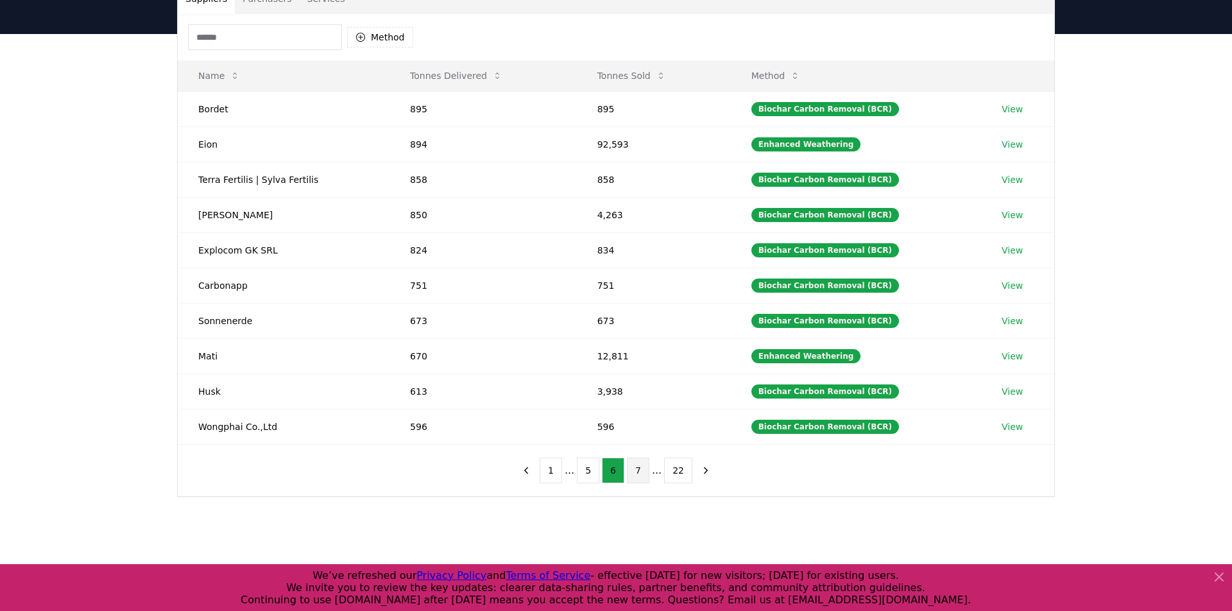
click at [644, 472] on button "7" at bounding box center [638, 471] width 22 height 26
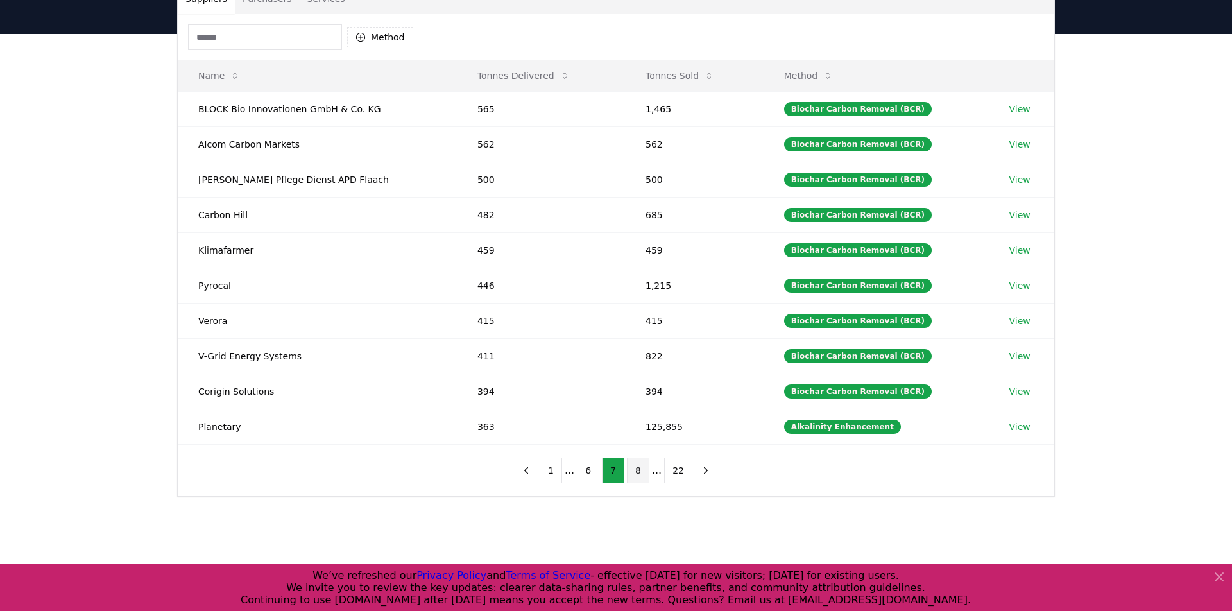
click at [644, 474] on button "8" at bounding box center [638, 471] width 22 height 26
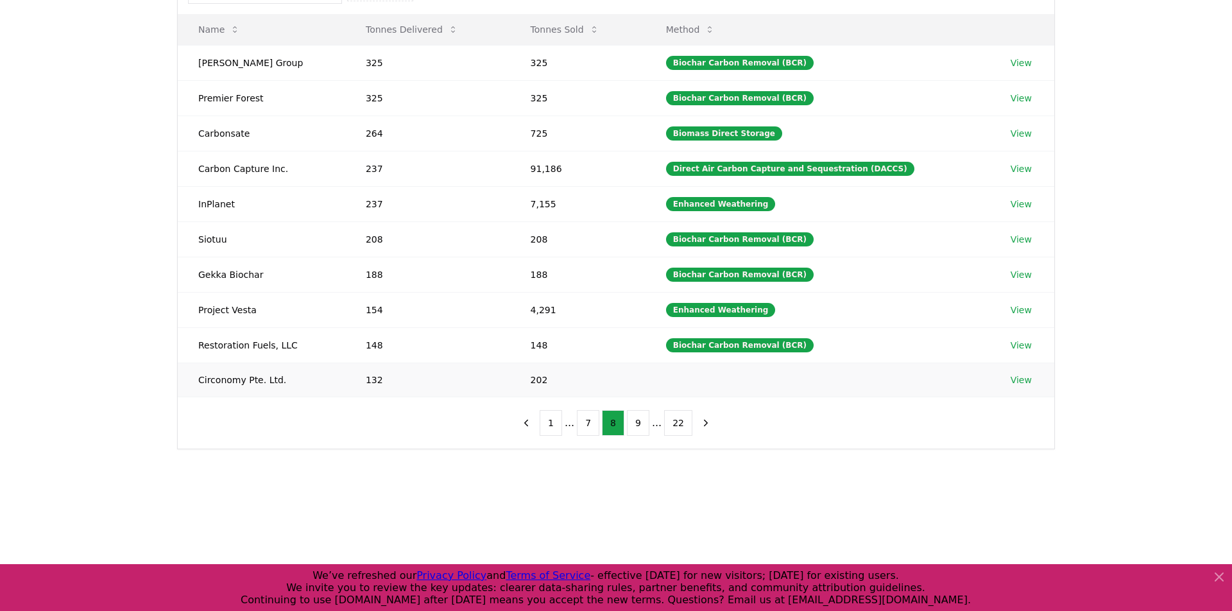
scroll to position [155, 0]
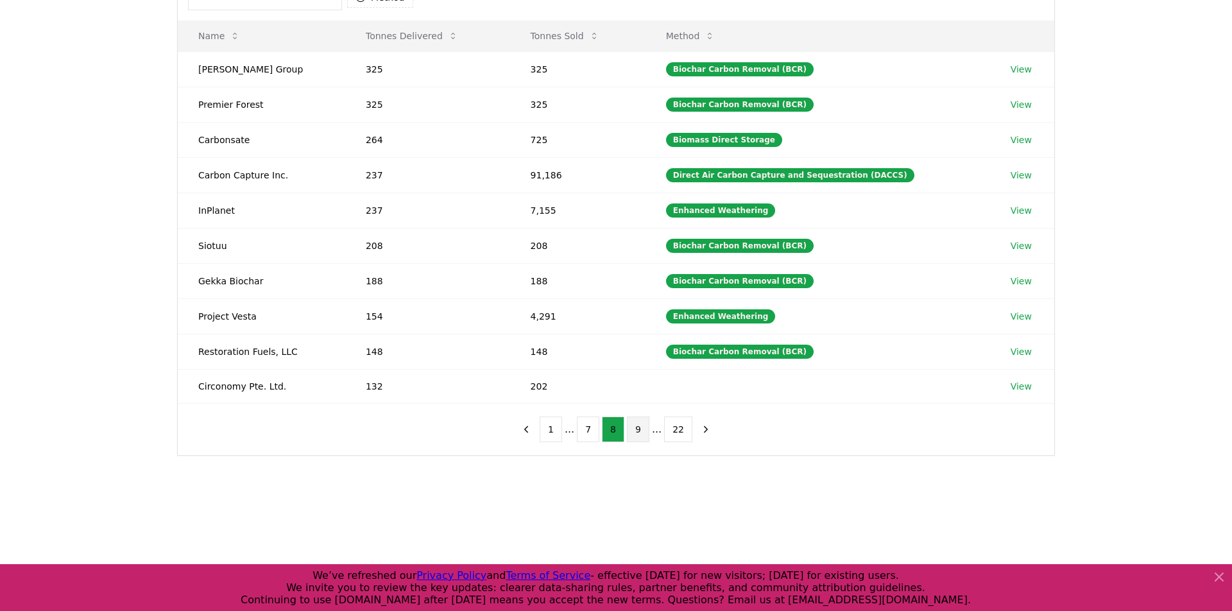
click at [648, 430] on button "9" at bounding box center [638, 429] width 22 height 26
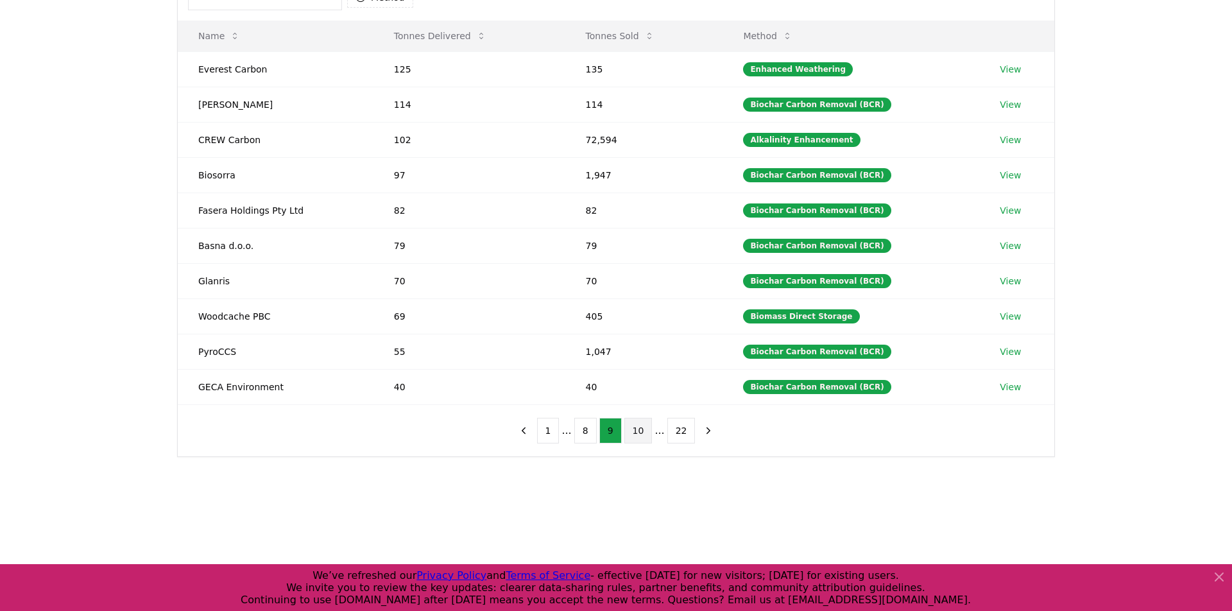
click at [648, 431] on button "10" at bounding box center [638, 431] width 28 height 26
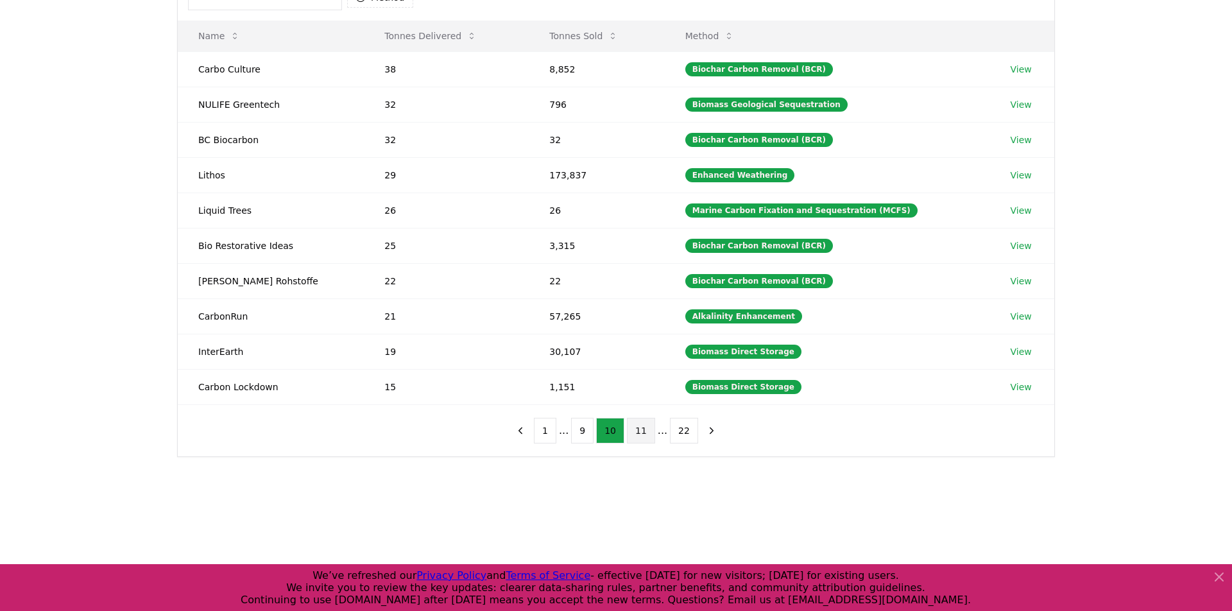
click at [645, 431] on button "11" at bounding box center [641, 431] width 28 height 26
